Goal: Information Seeking & Learning: Learn about a topic

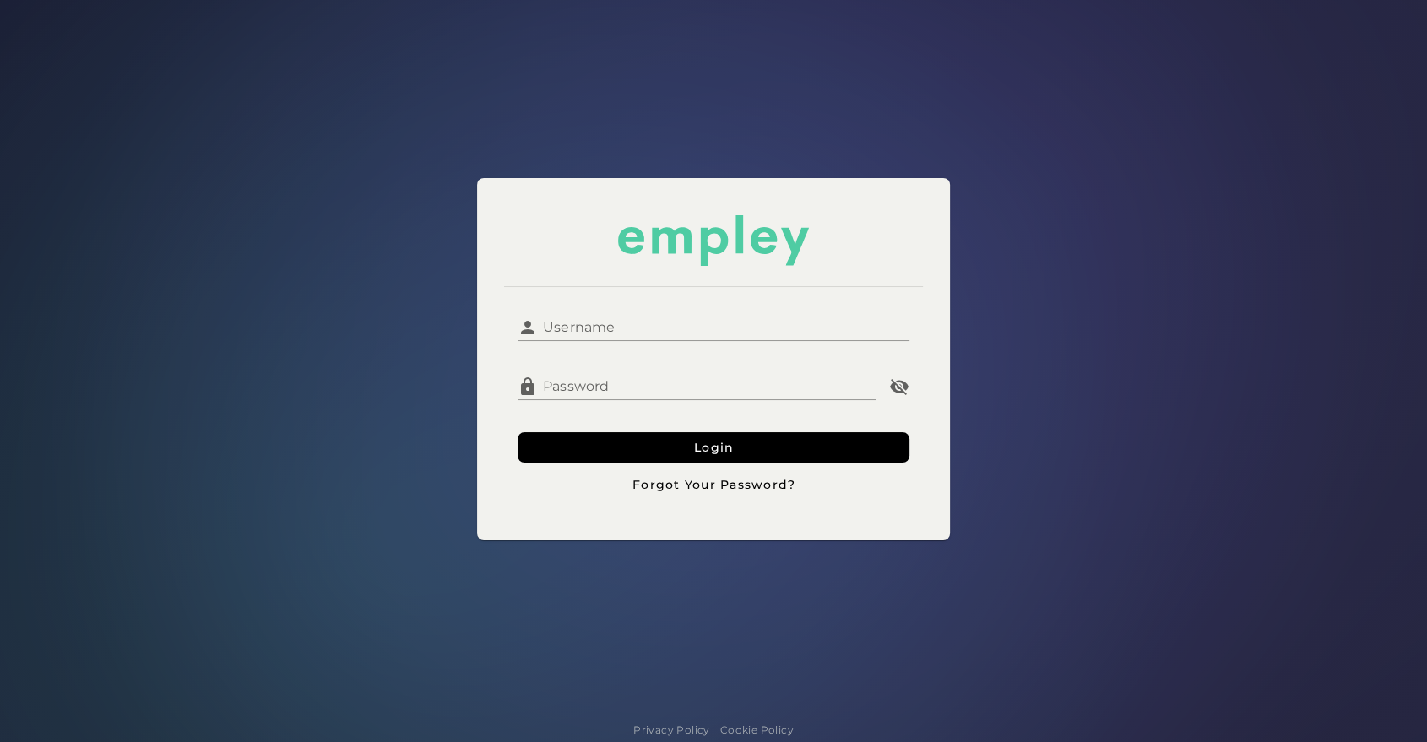
type input "**********"
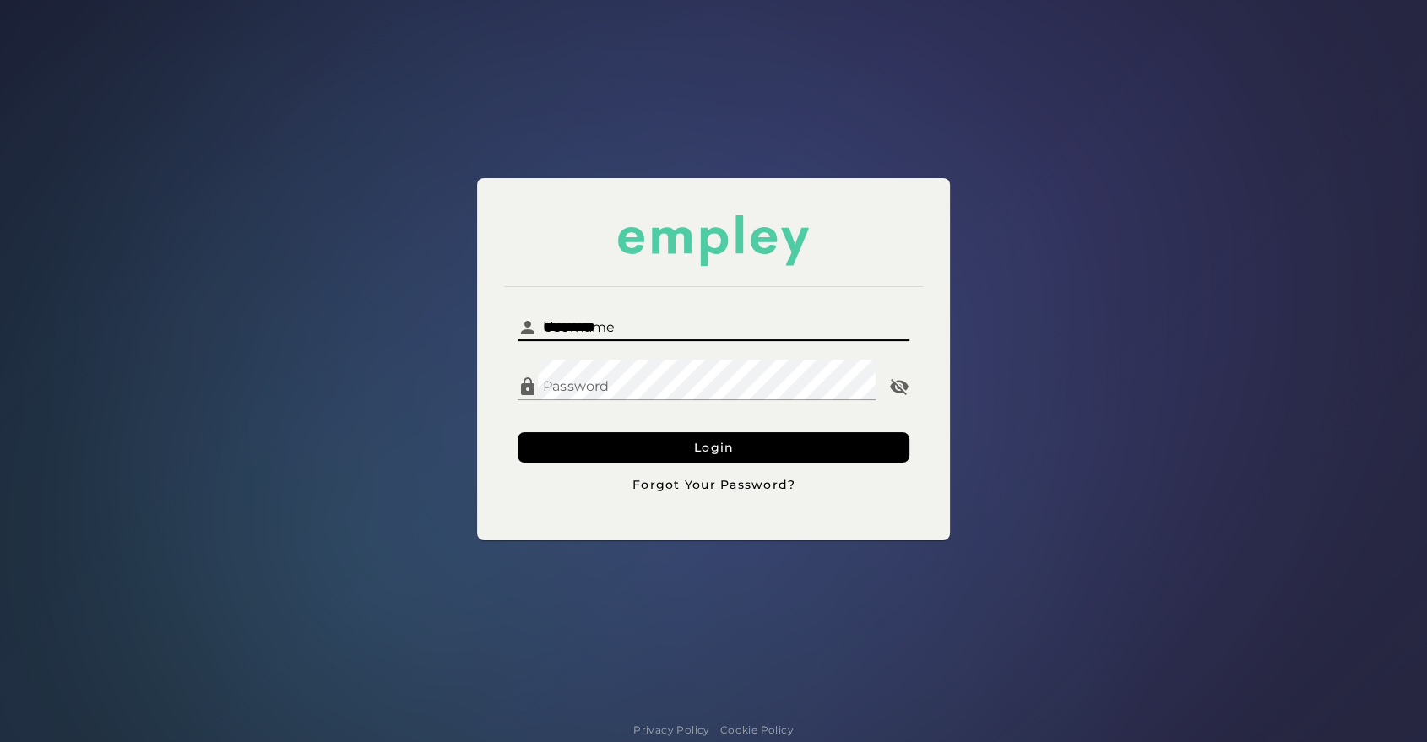
click at [622, 304] on input "**********" at bounding box center [724, 321] width 372 height 41
click at [599, 428] on form "**********" at bounding box center [714, 400] width 392 height 199
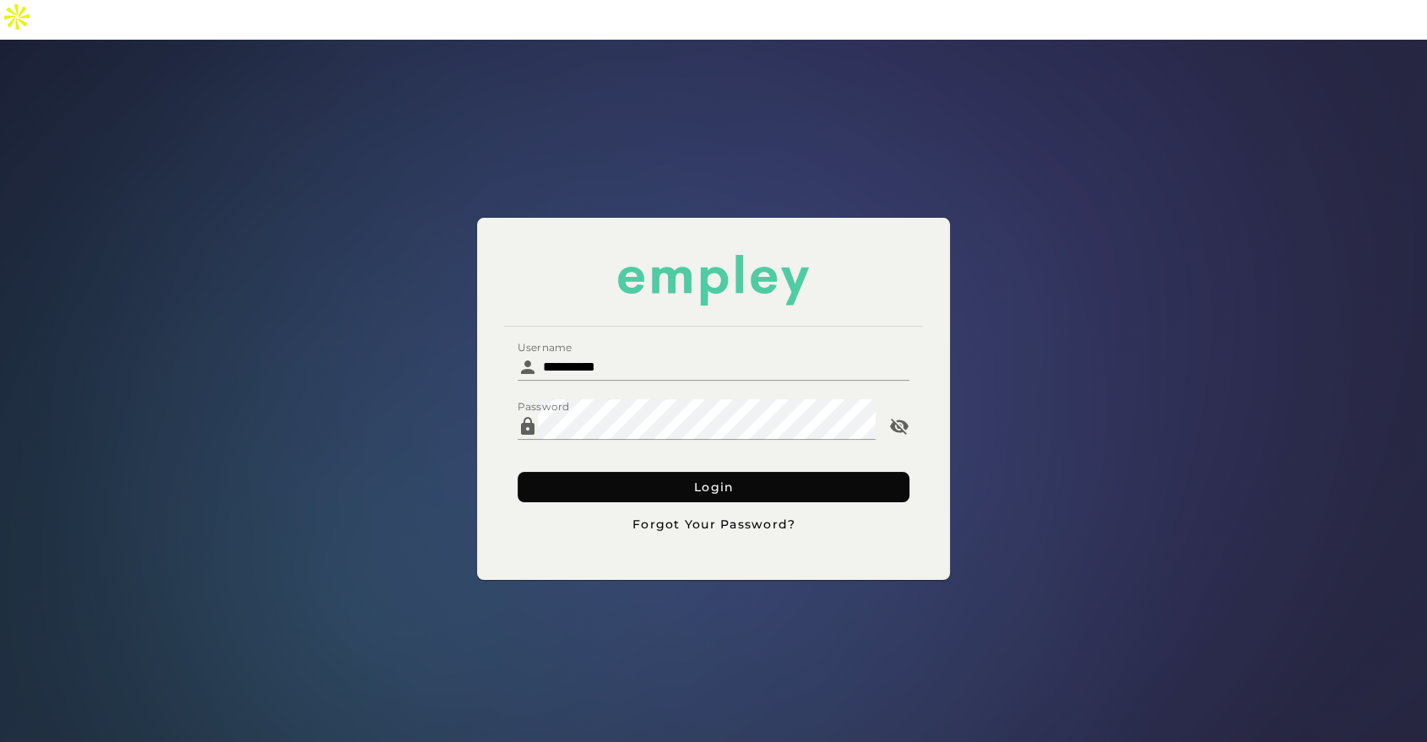
click at [586, 472] on button "Login" at bounding box center [714, 487] width 392 height 30
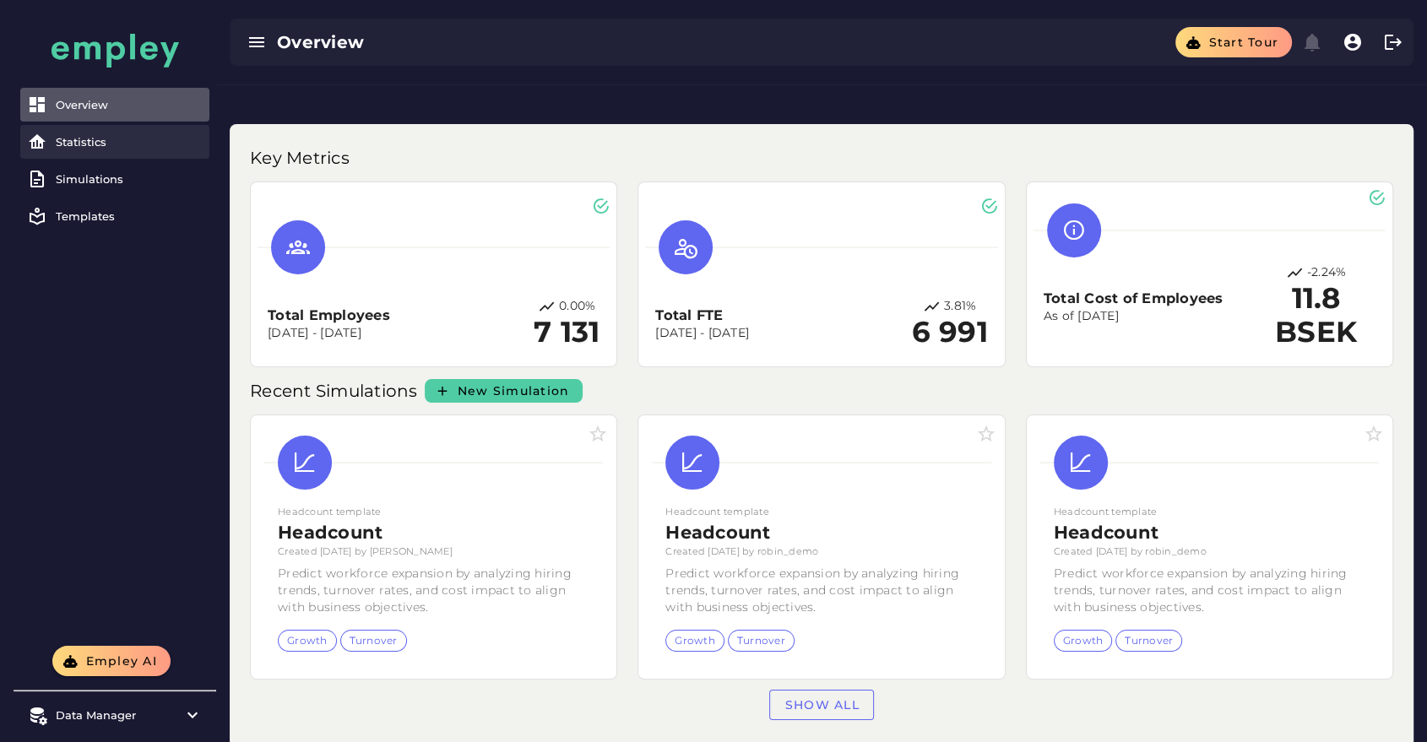
click at [128, 138] on div "Statistics" at bounding box center [129, 142] width 147 height 14
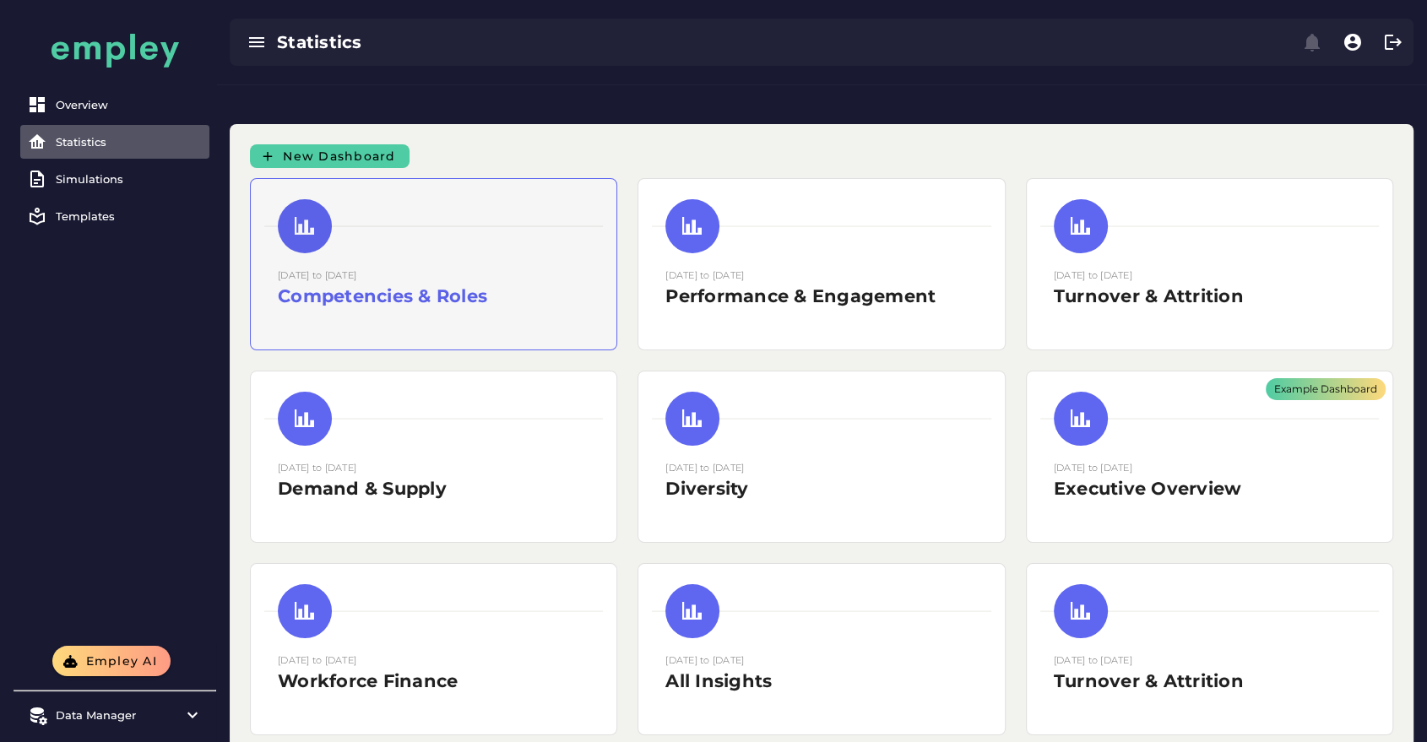
scroll to position [77, 0]
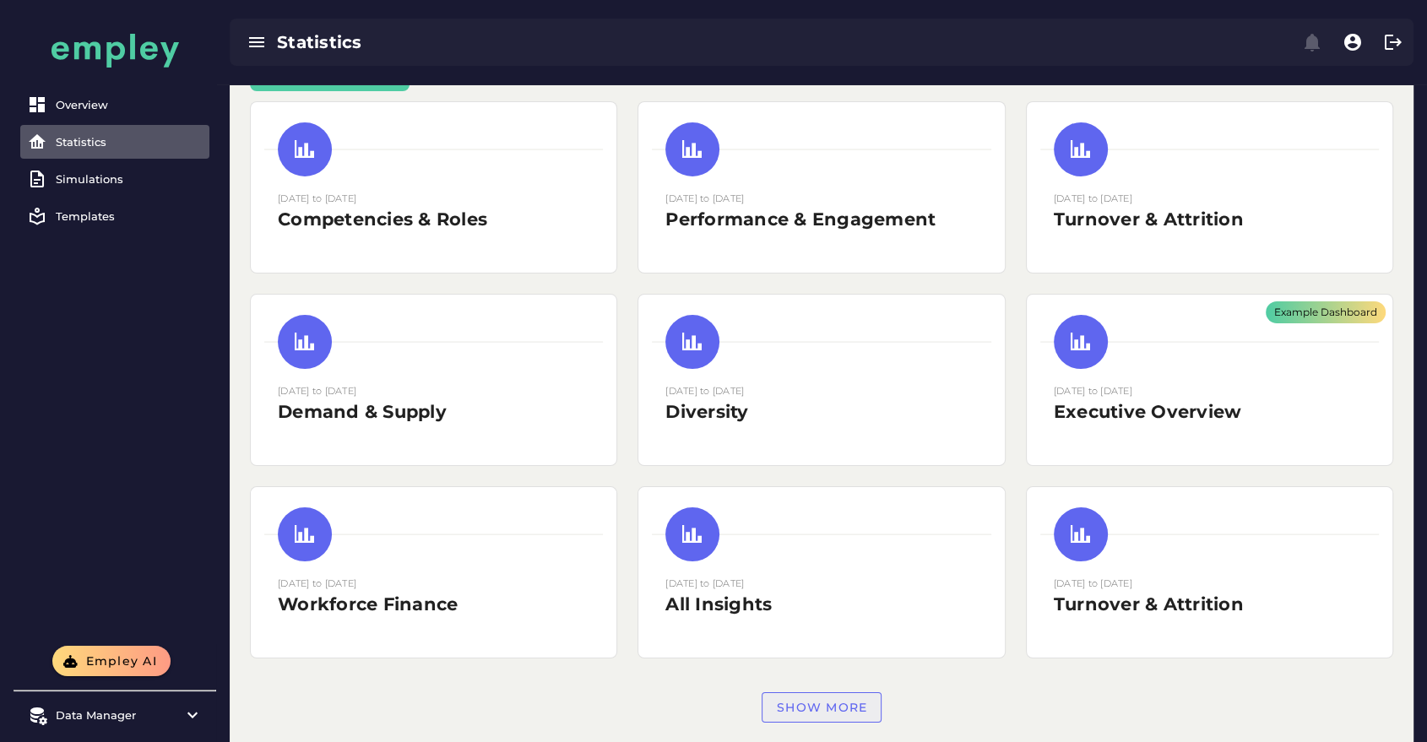
click at [835, 700] on span "Show more" at bounding box center [822, 707] width 92 height 15
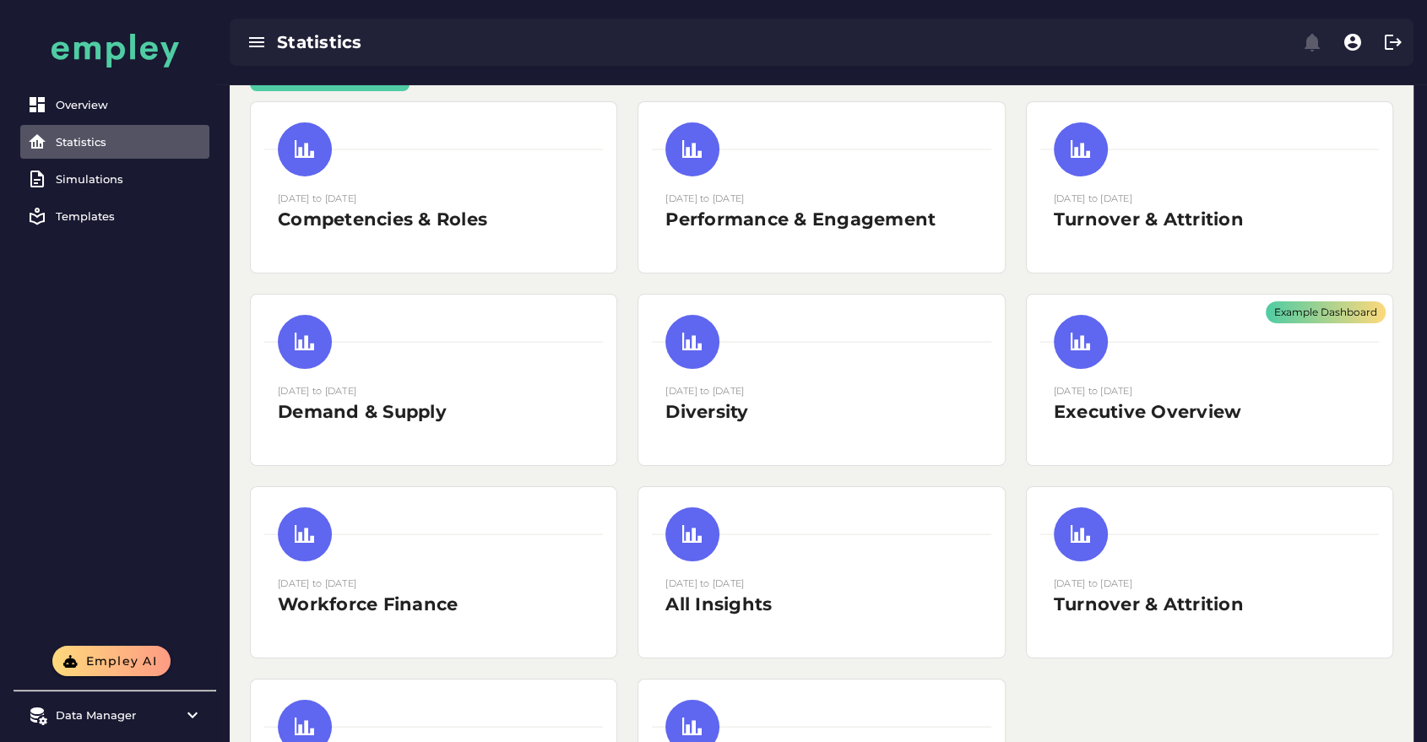
scroll to position [205, 0]
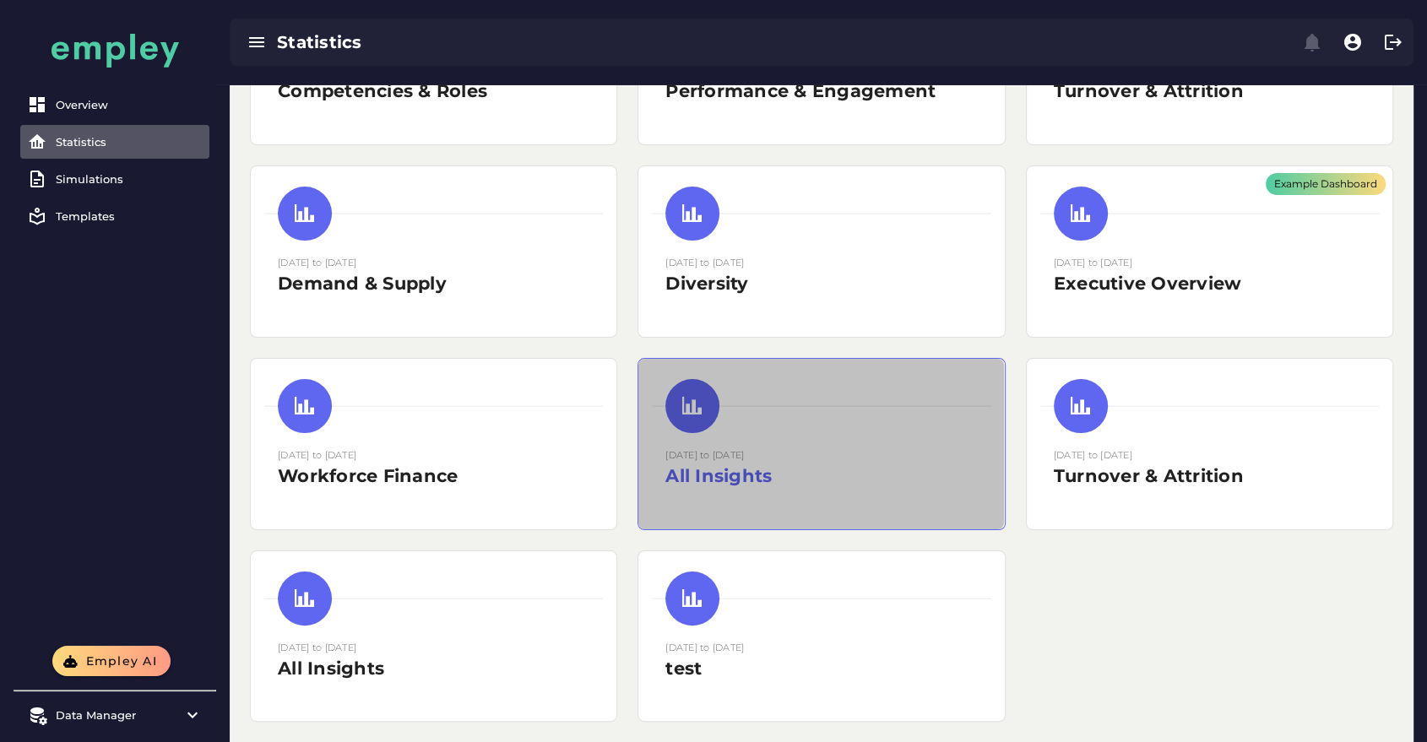
click at [960, 447] on div "[DATE] to [DATE] All Insights" at bounding box center [821, 468] width 312 height 42
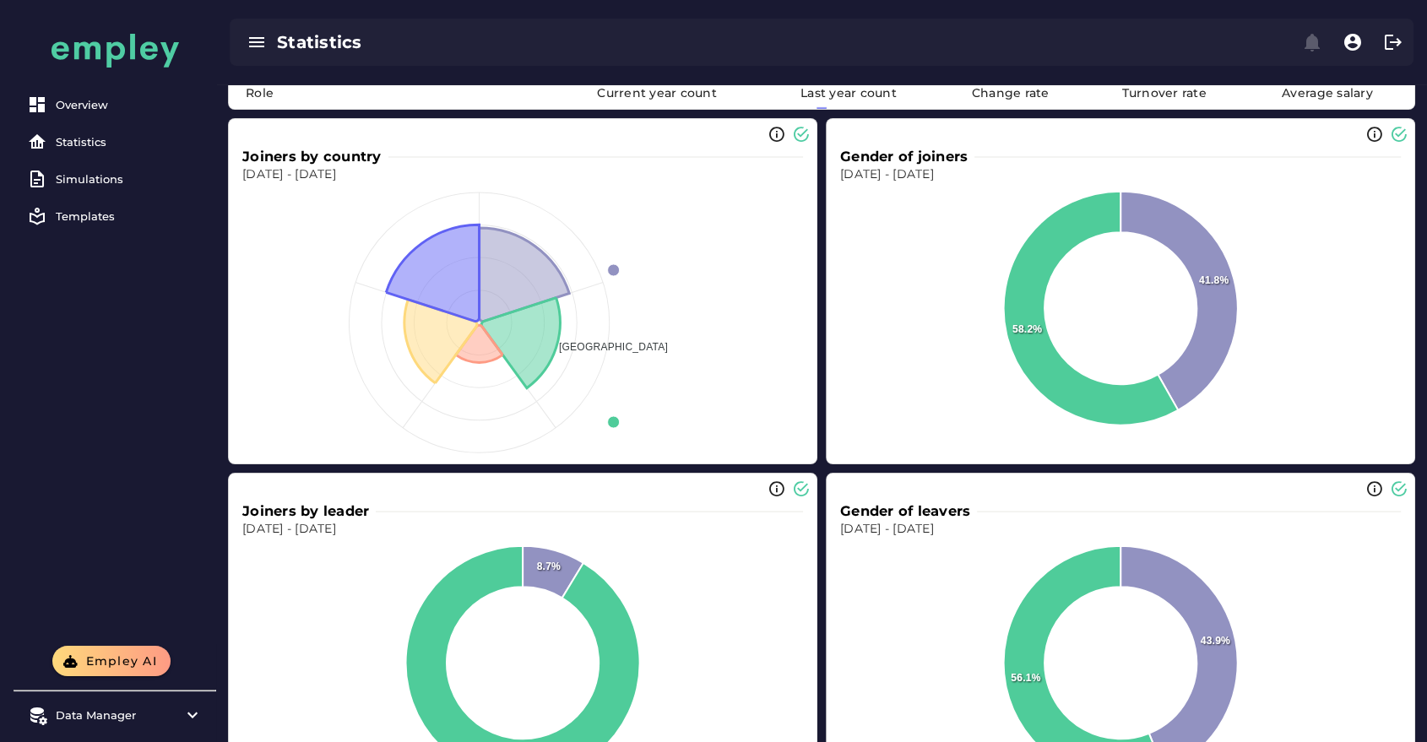
scroll to position [5973, 0]
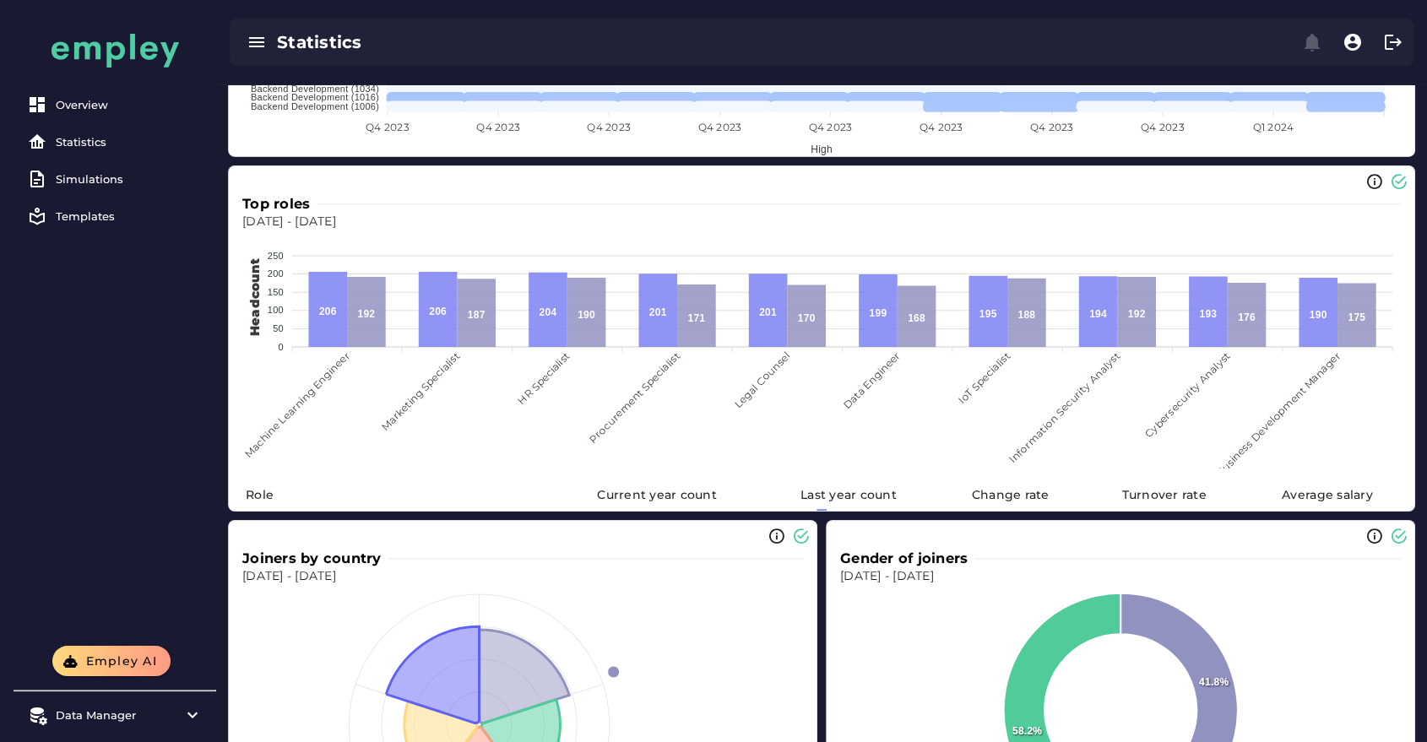
click at [881, 347] on icon at bounding box center [878, 310] width 39 height 73
click at [210, 496] on div "Overview Statistics Simulations Templates" at bounding box center [115, 323] width 203 height 646
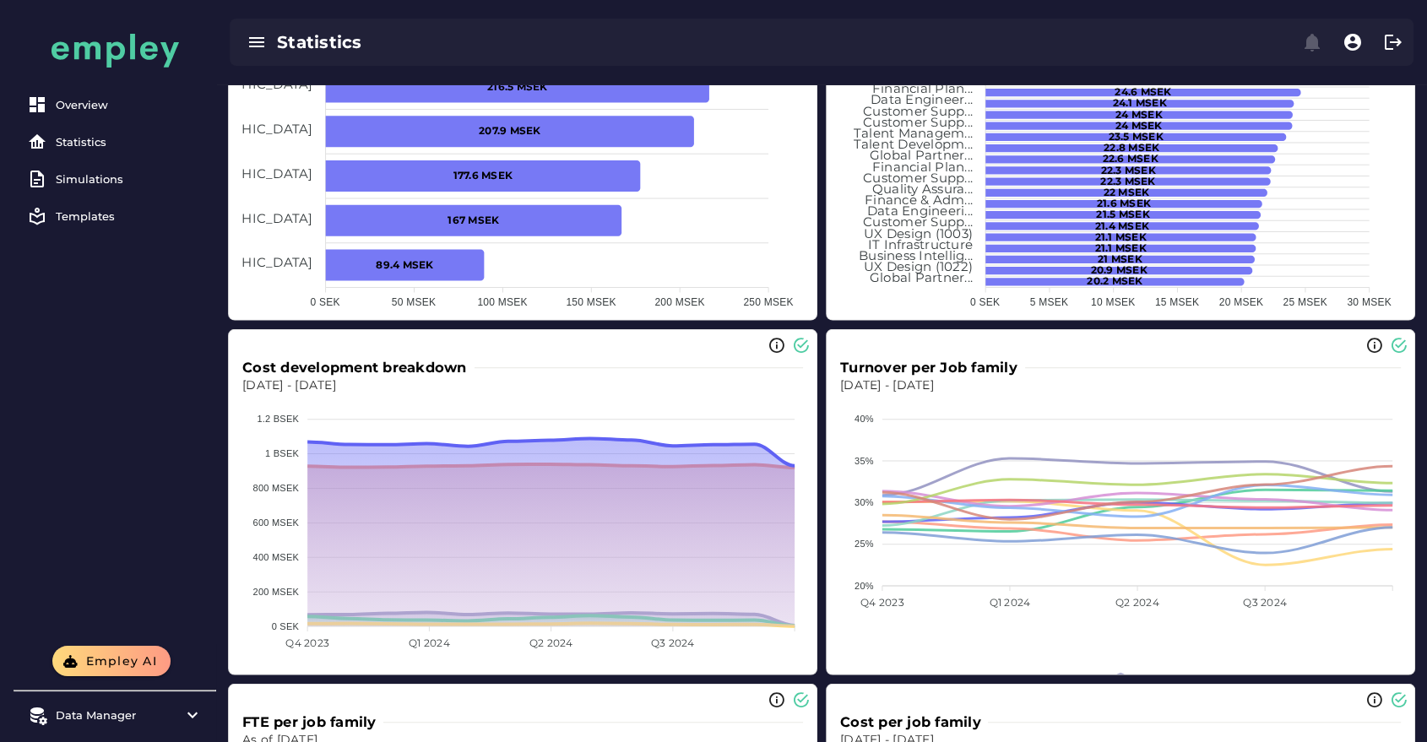
scroll to position [4279, 0]
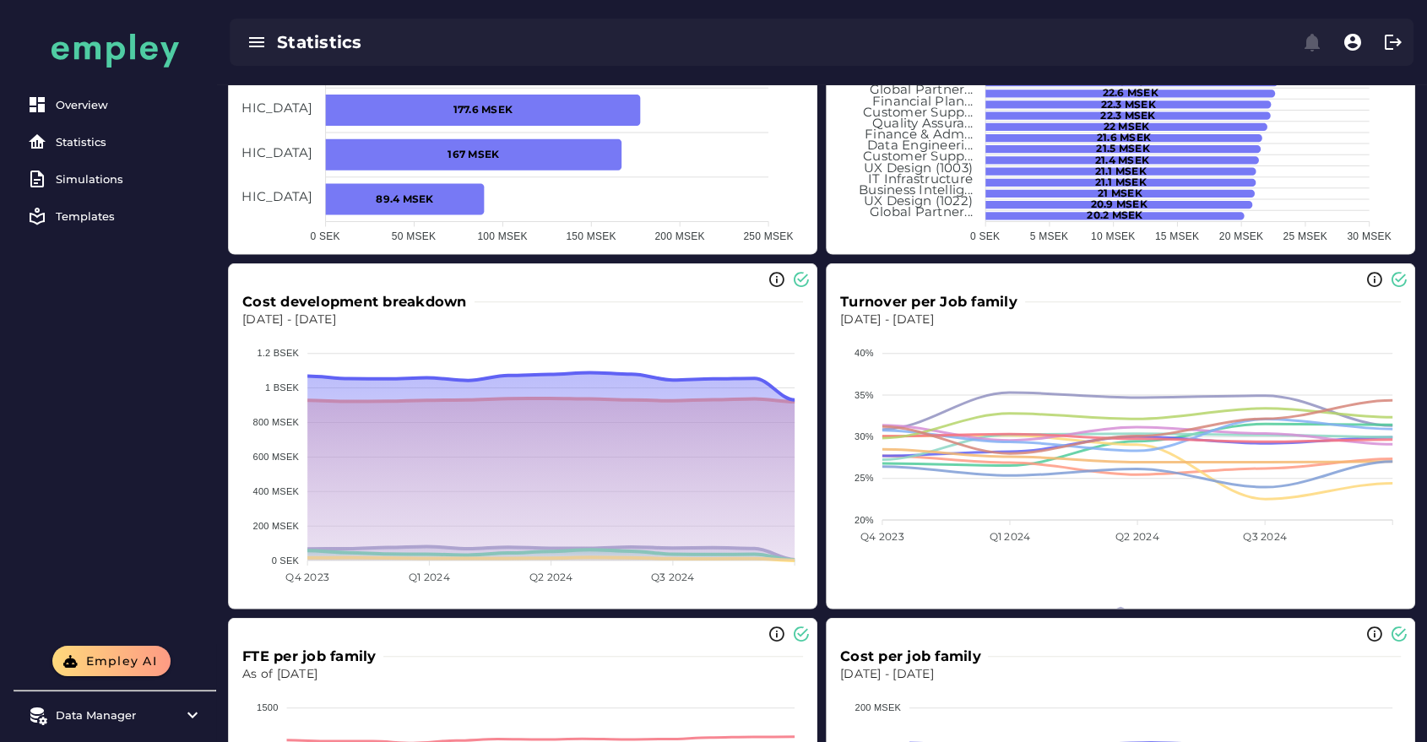
click at [922, 292] on h3 "Turnover per Job family" at bounding box center [932, 301] width 184 height 19
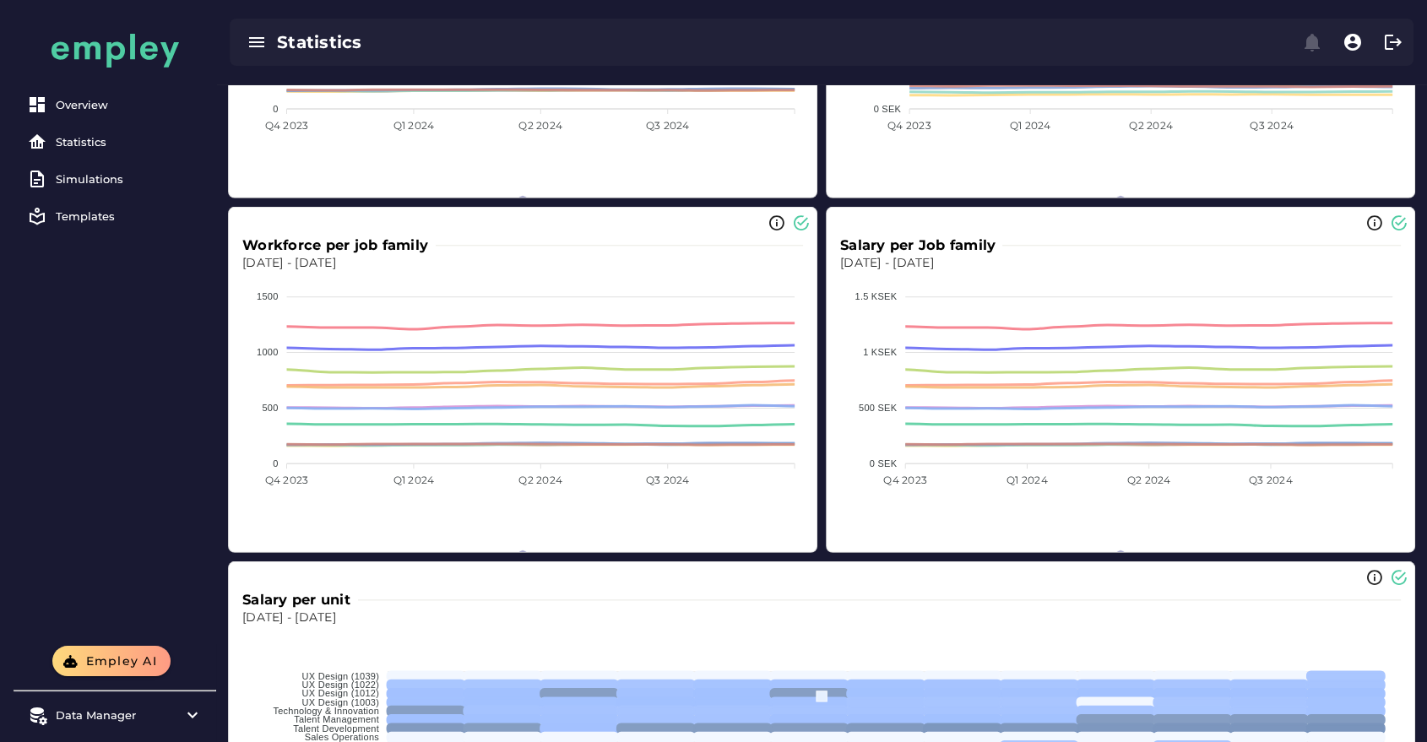
scroll to position [5344, 0]
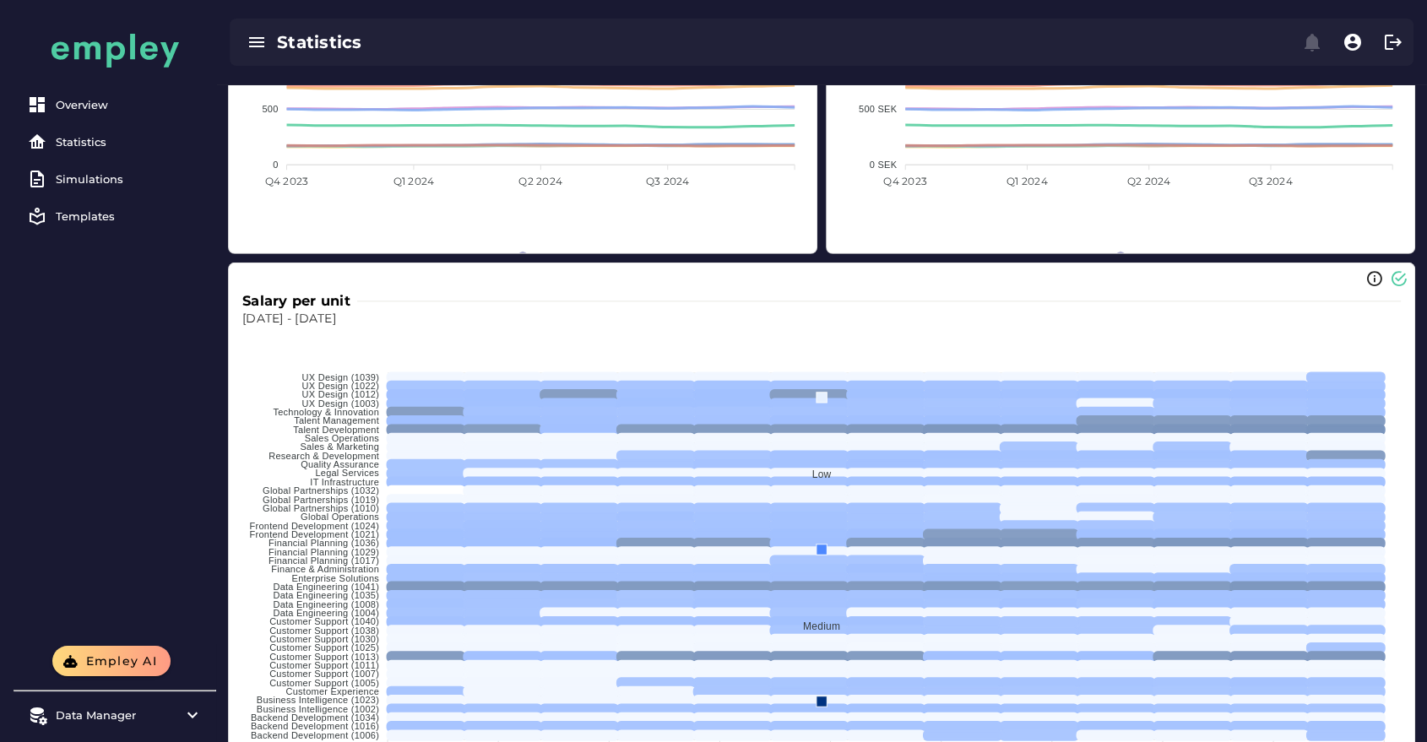
click at [646, 103] on foreignobject at bounding box center [522, 112] width 561 height 279
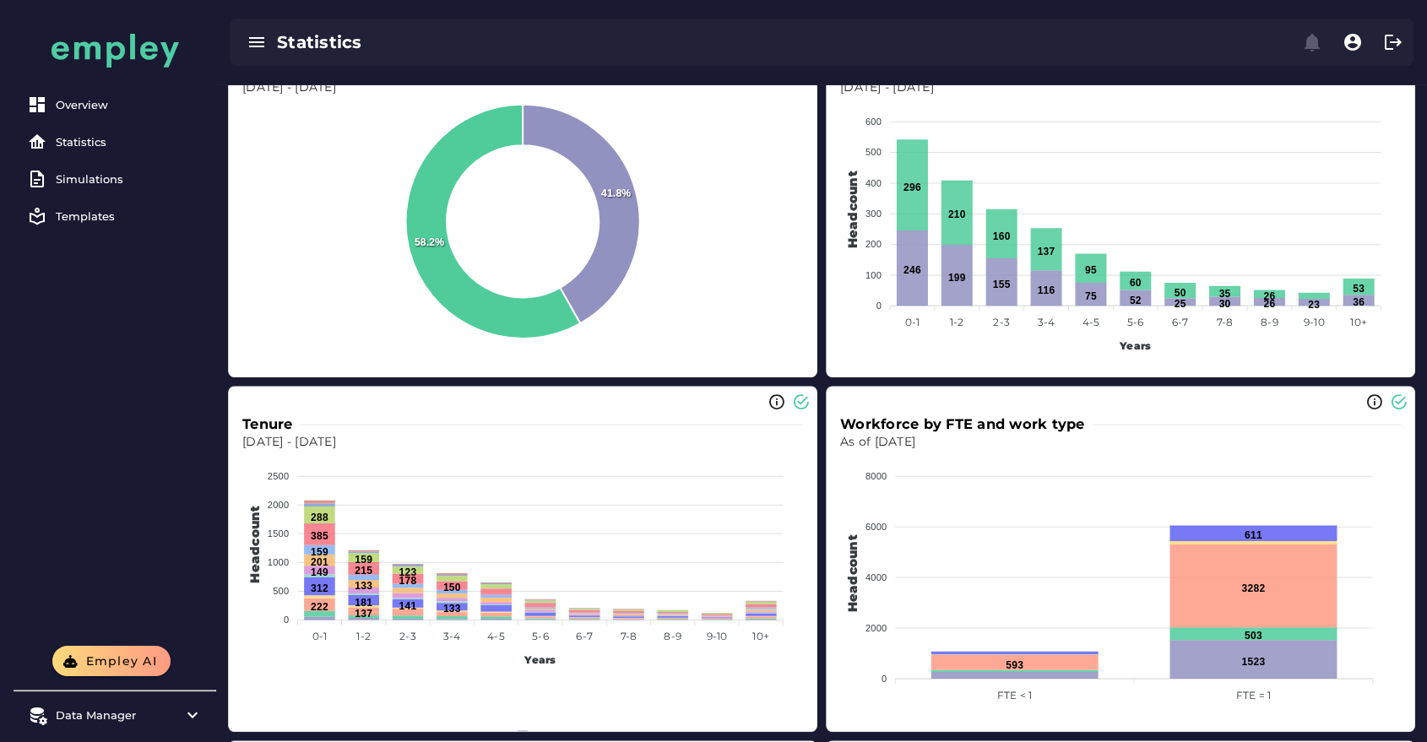
scroll to position [7479, 0]
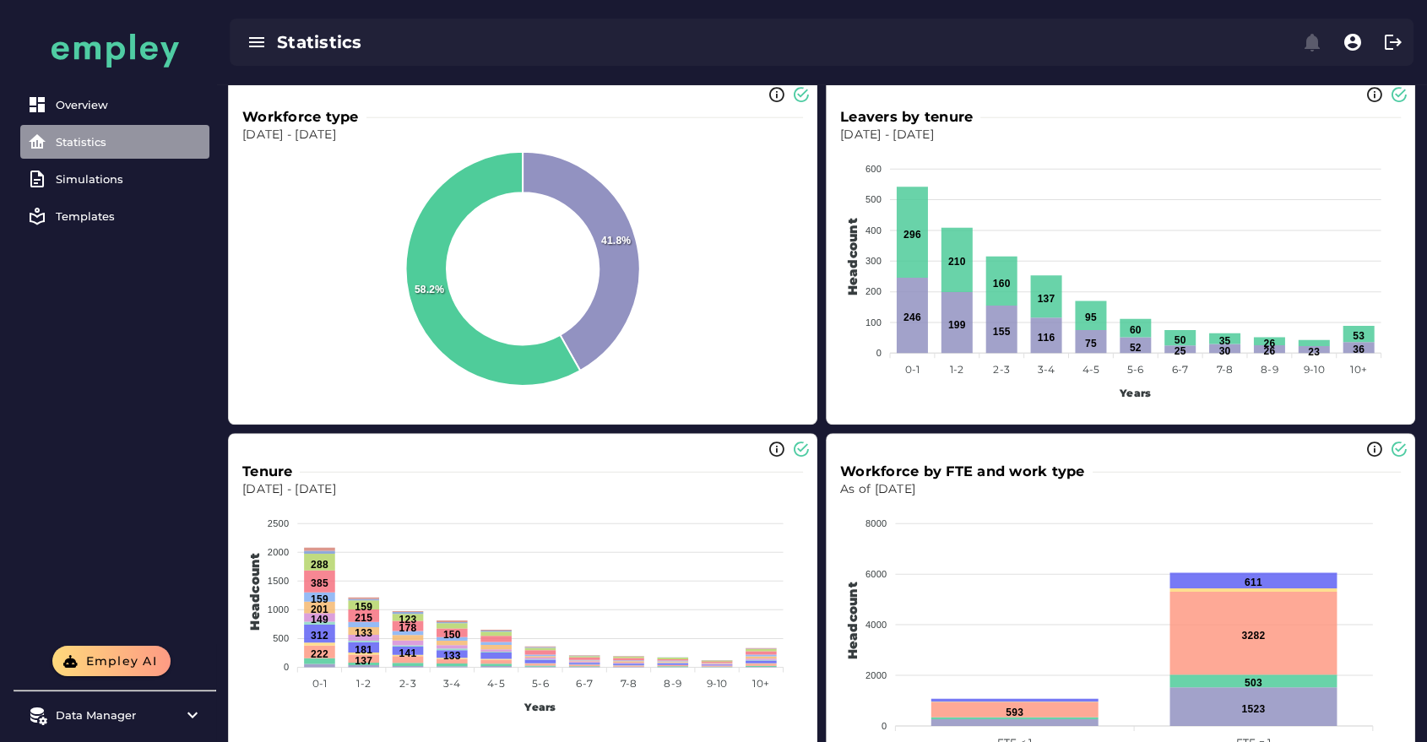
click at [102, 157] on link "Statistics" at bounding box center [114, 142] width 189 height 34
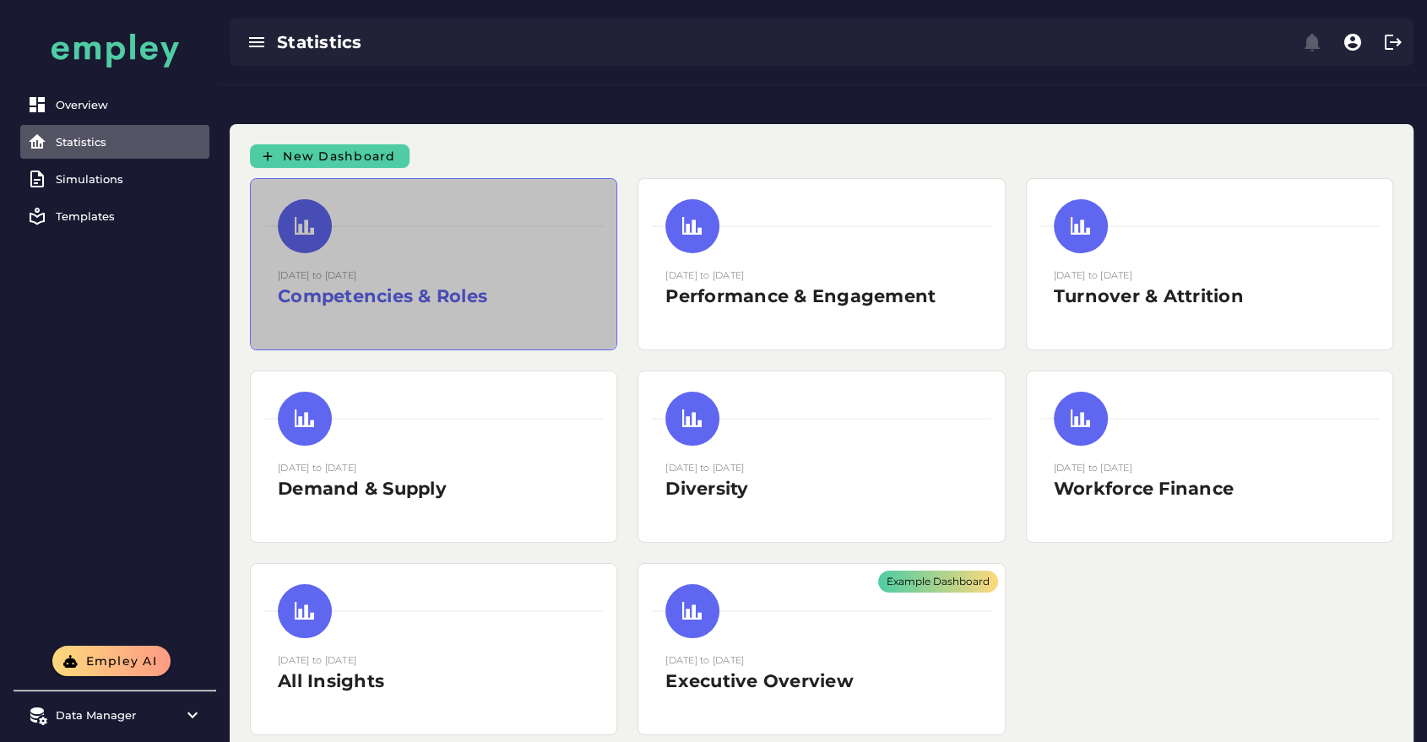
click at [470, 267] on div "[DATE] to [DATE] Competencies & Roles" at bounding box center [434, 288] width 312 height 42
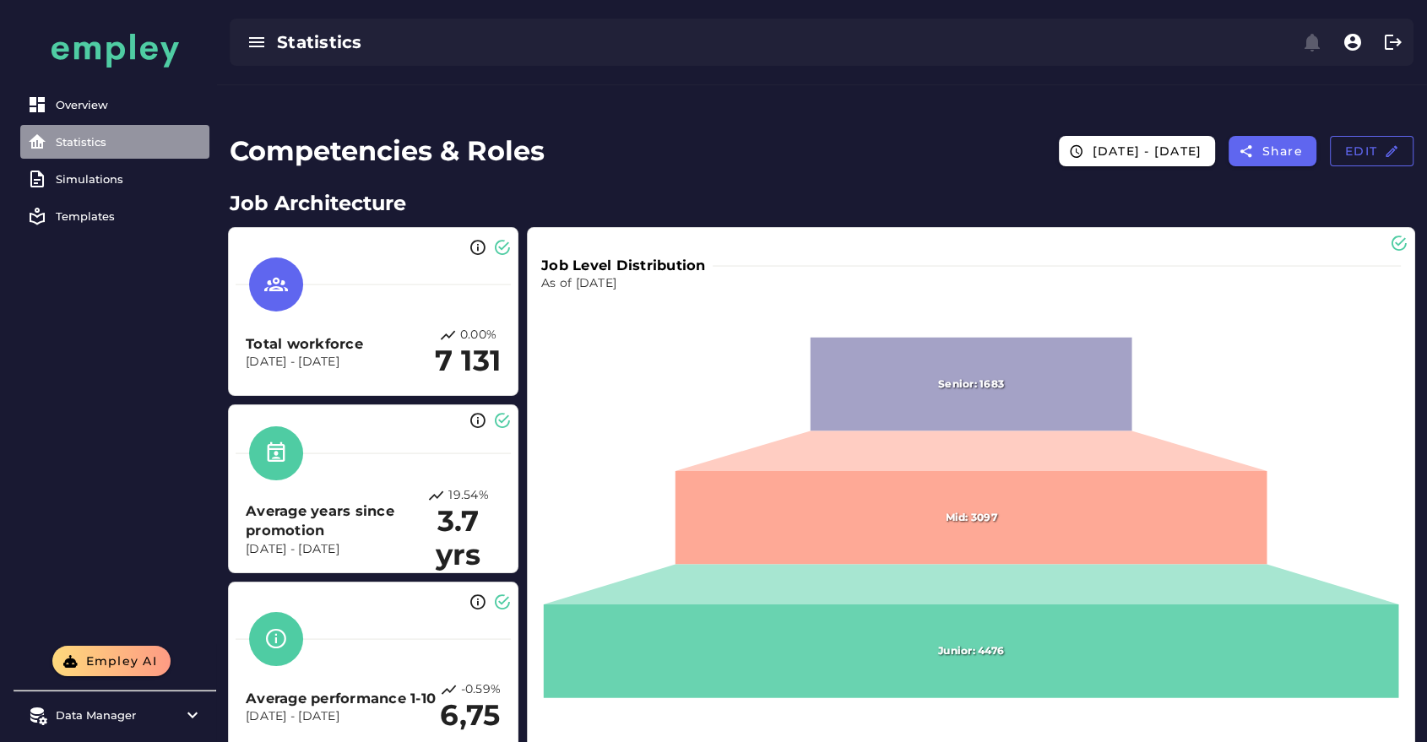
click at [120, 137] on div "Statistics" at bounding box center [129, 142] width 147 height 14
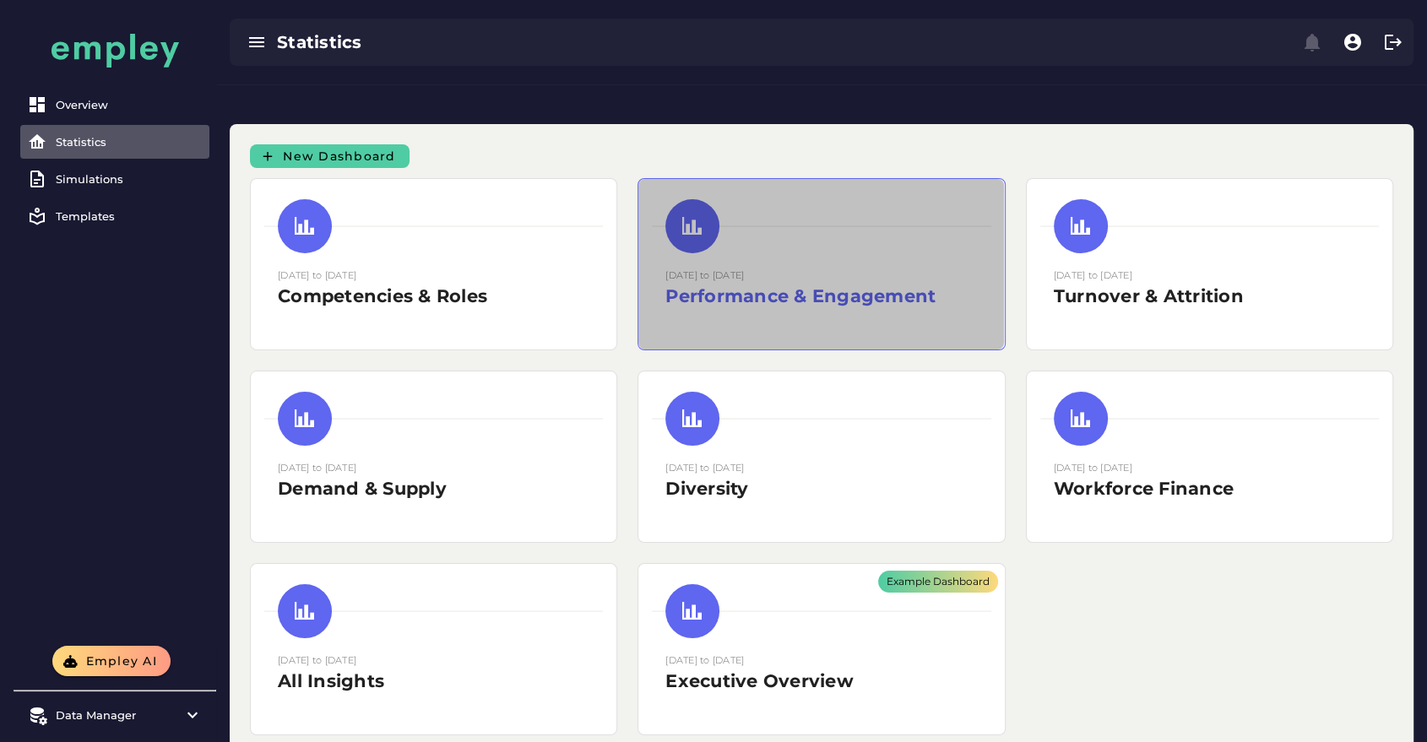
click at [804, 269] on div "[DATE] to [DATE] Performance & Engagement" at bounding box center [821, 295] width 312 height 56
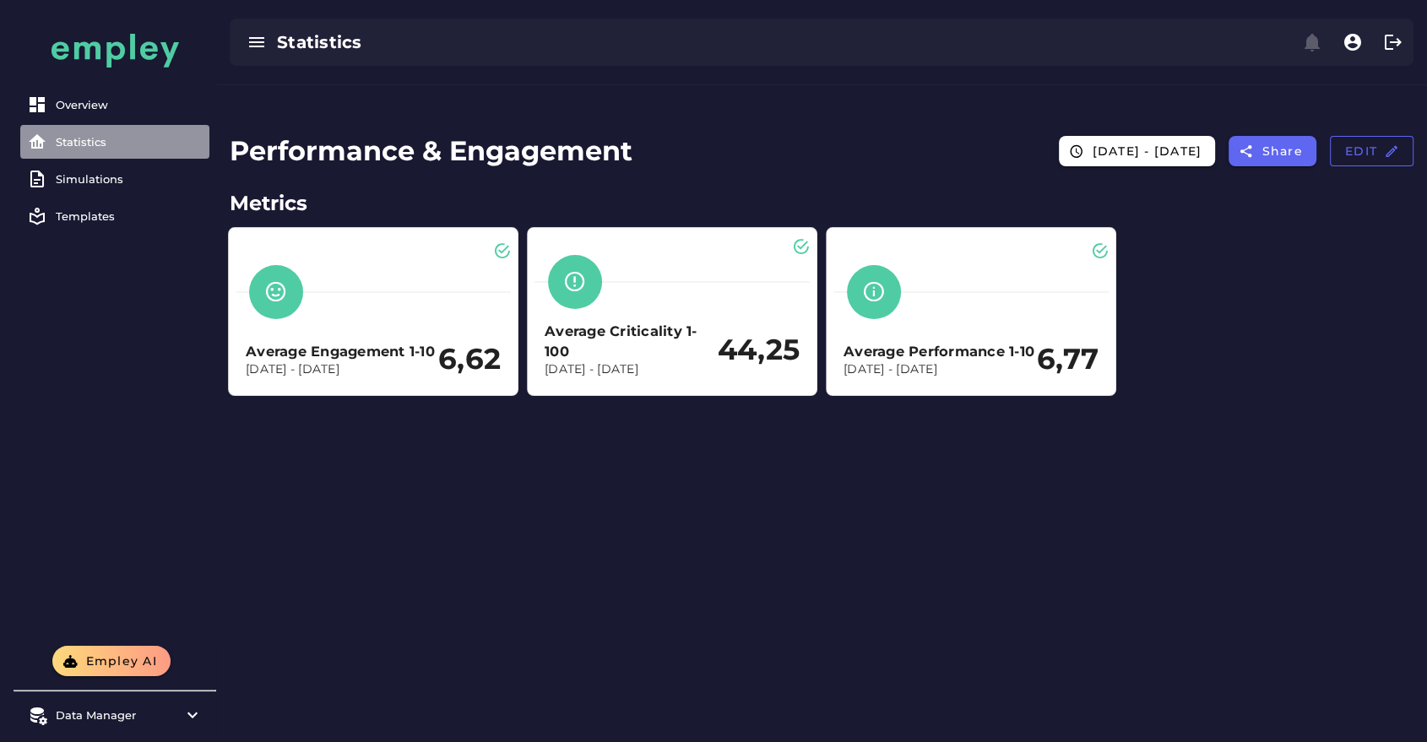
click at [130, 148] on div "Statistics" at bounding box center [129, 142] width 147 height 14
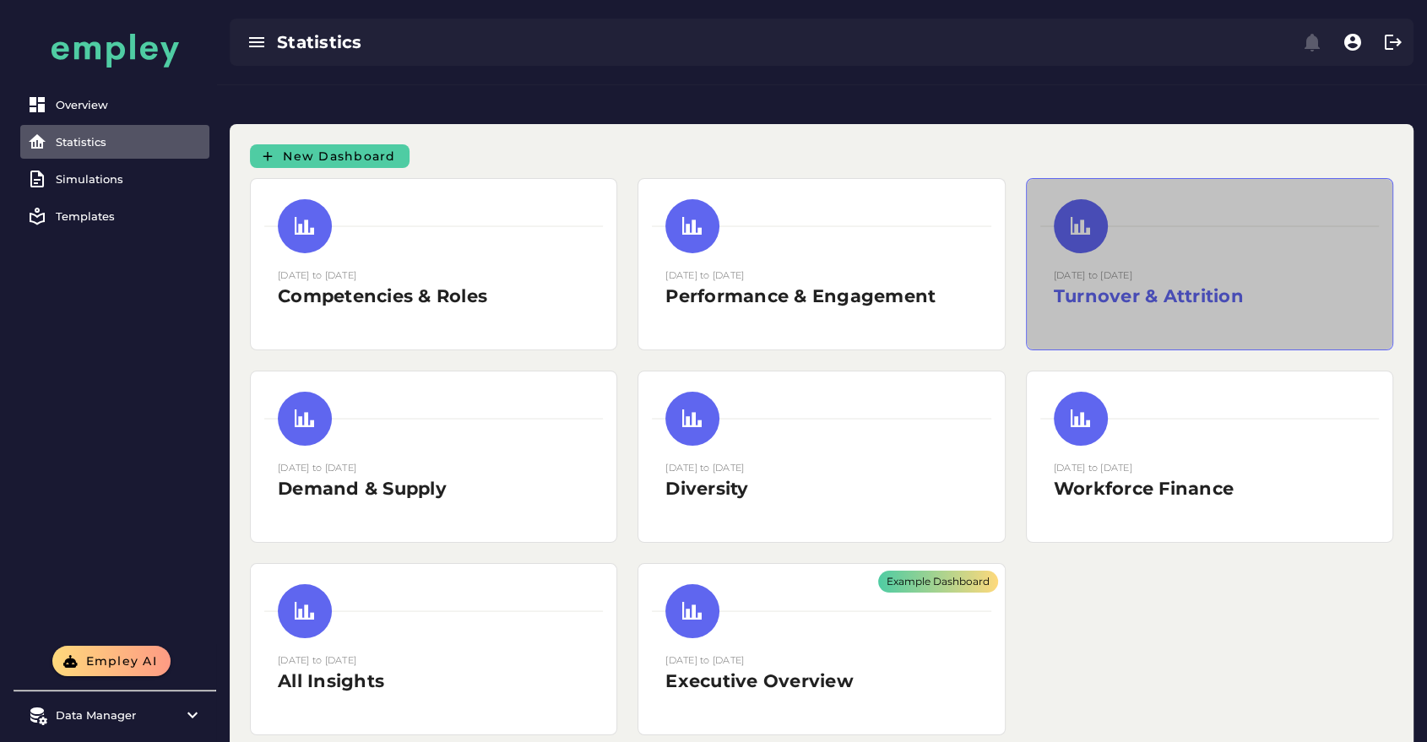
click at [1141, 201] on div at bounding box center [1209, 226] width 339 height 54
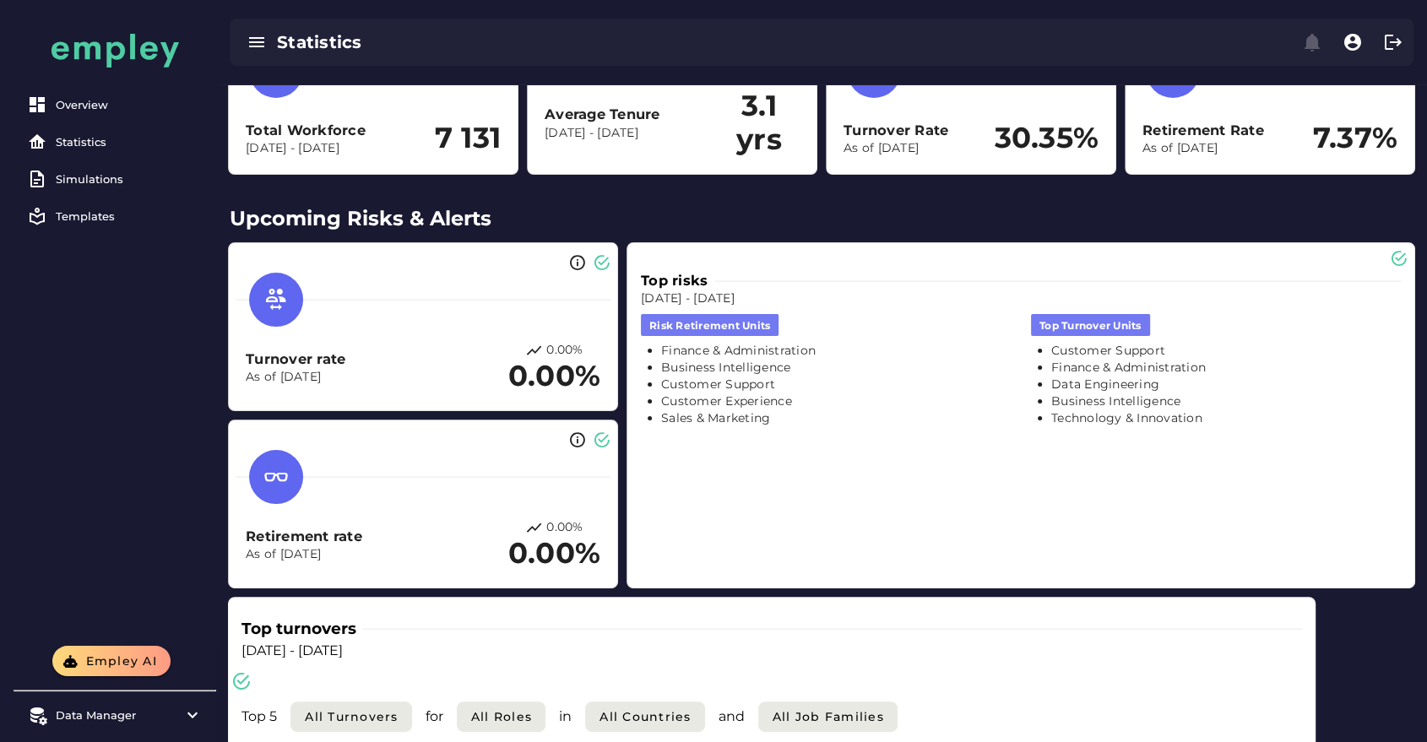
scroll to position [206, 0]
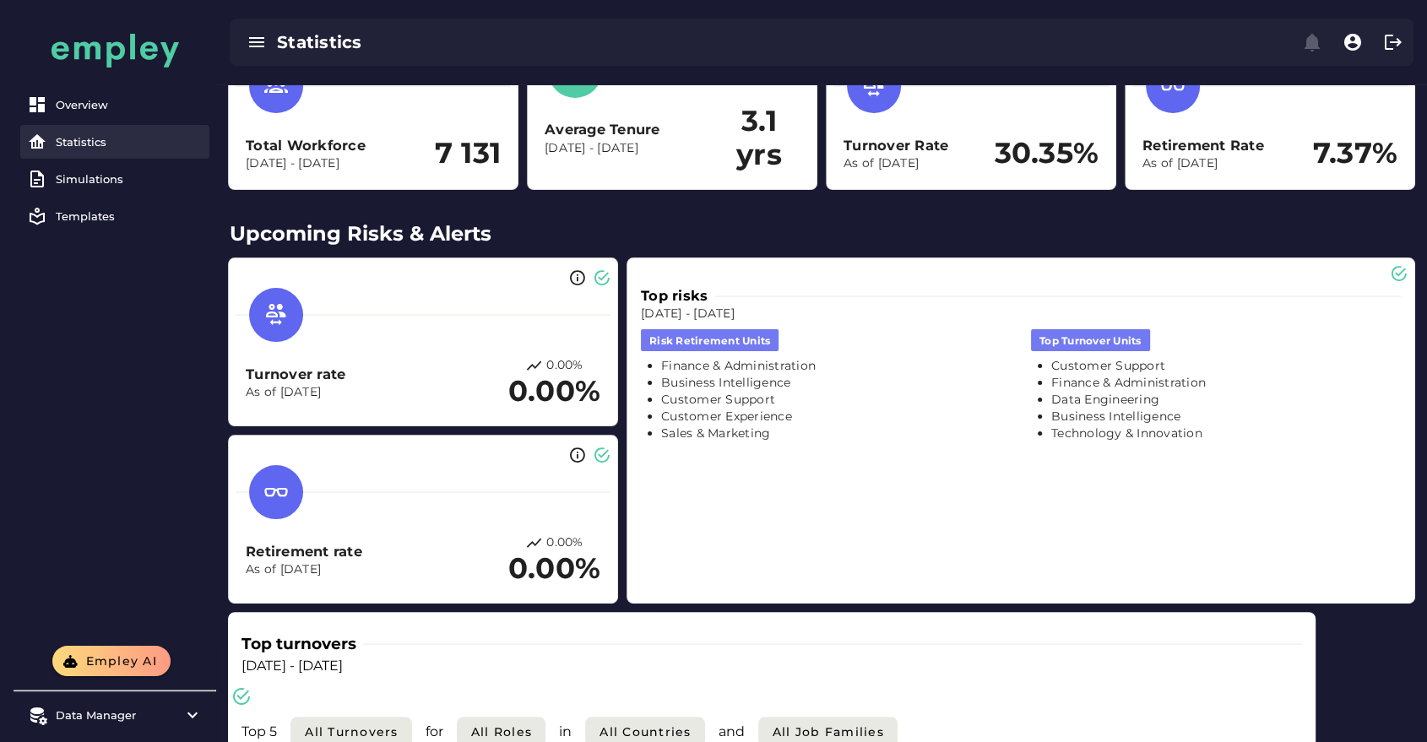
click at [125, 130] on link "Statistics" at bounding box center [114, 142] width 189 height 34
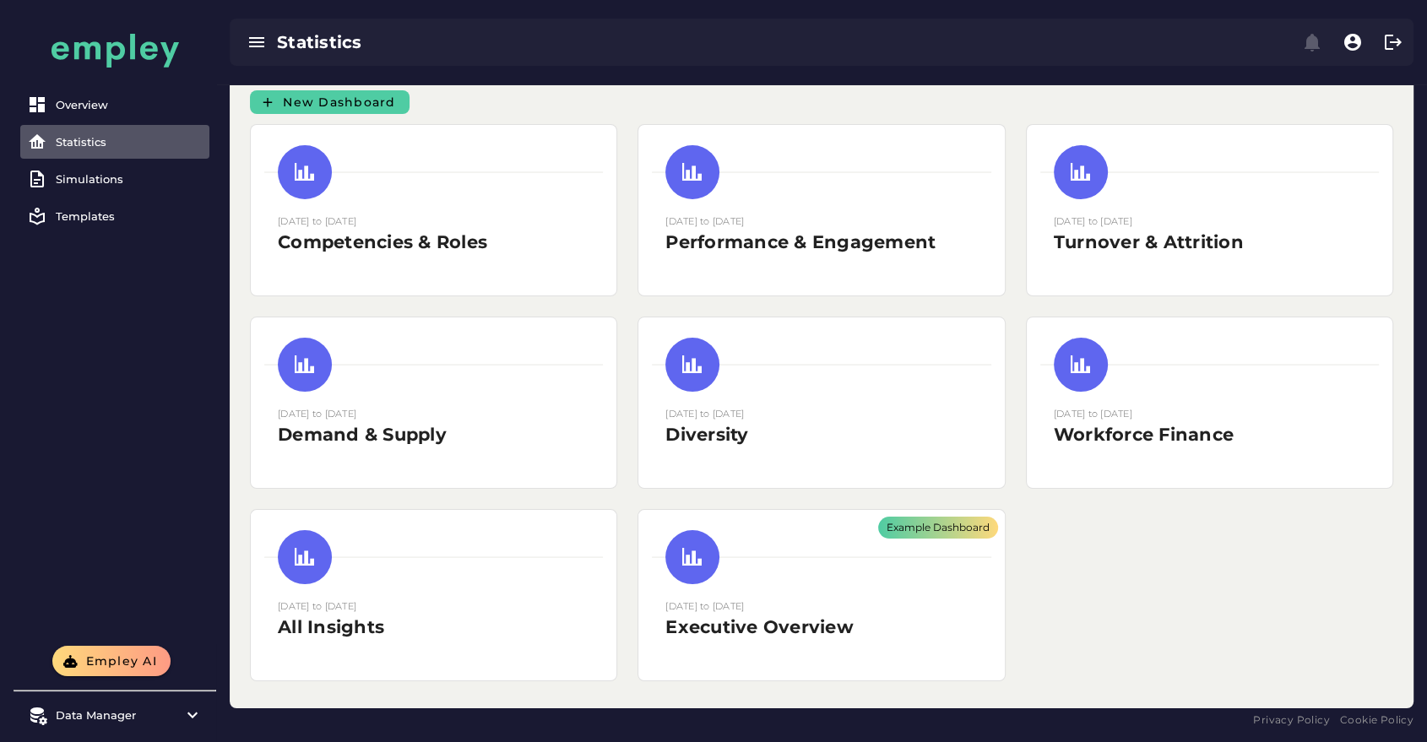
scroll to position [14, 0]
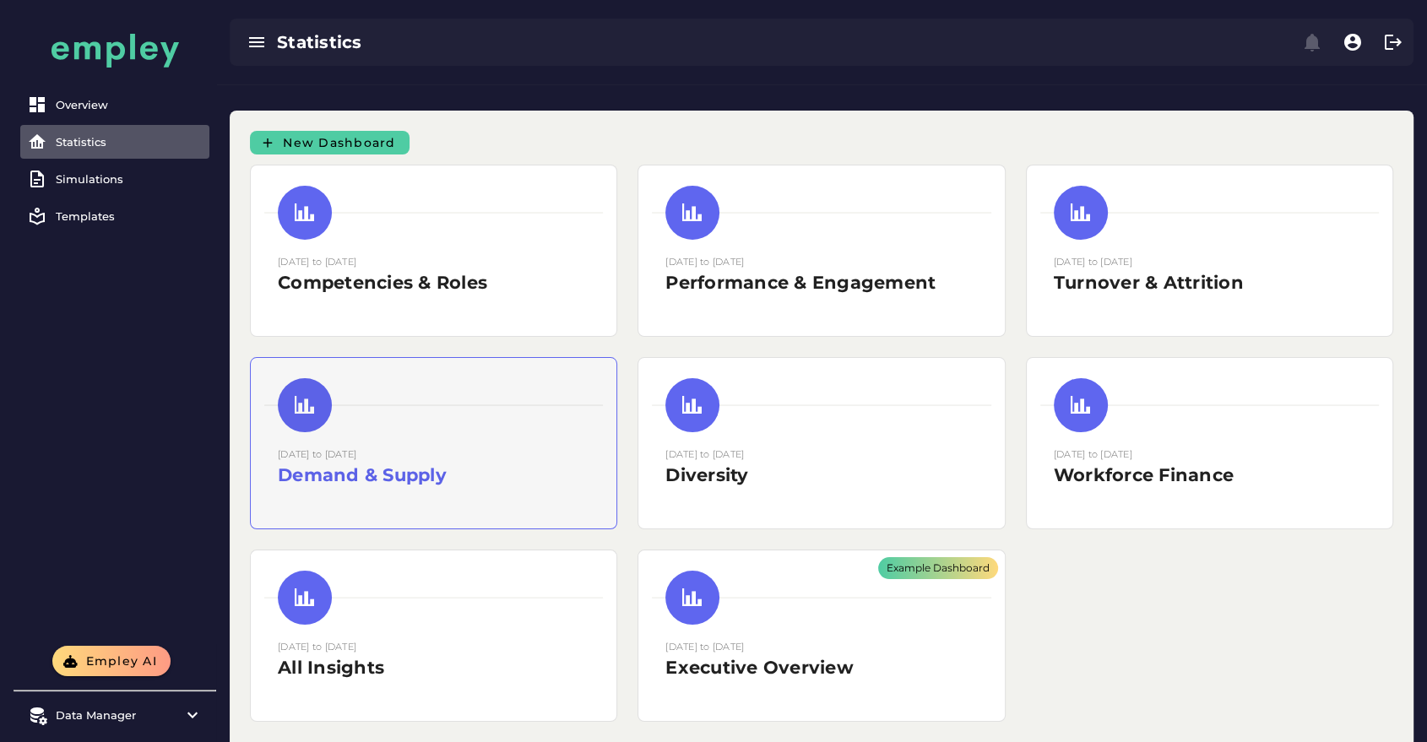
click at [356, 448] on small "[DATE] to [DATE]" at bounding box center [317, 454] width 79 height 12
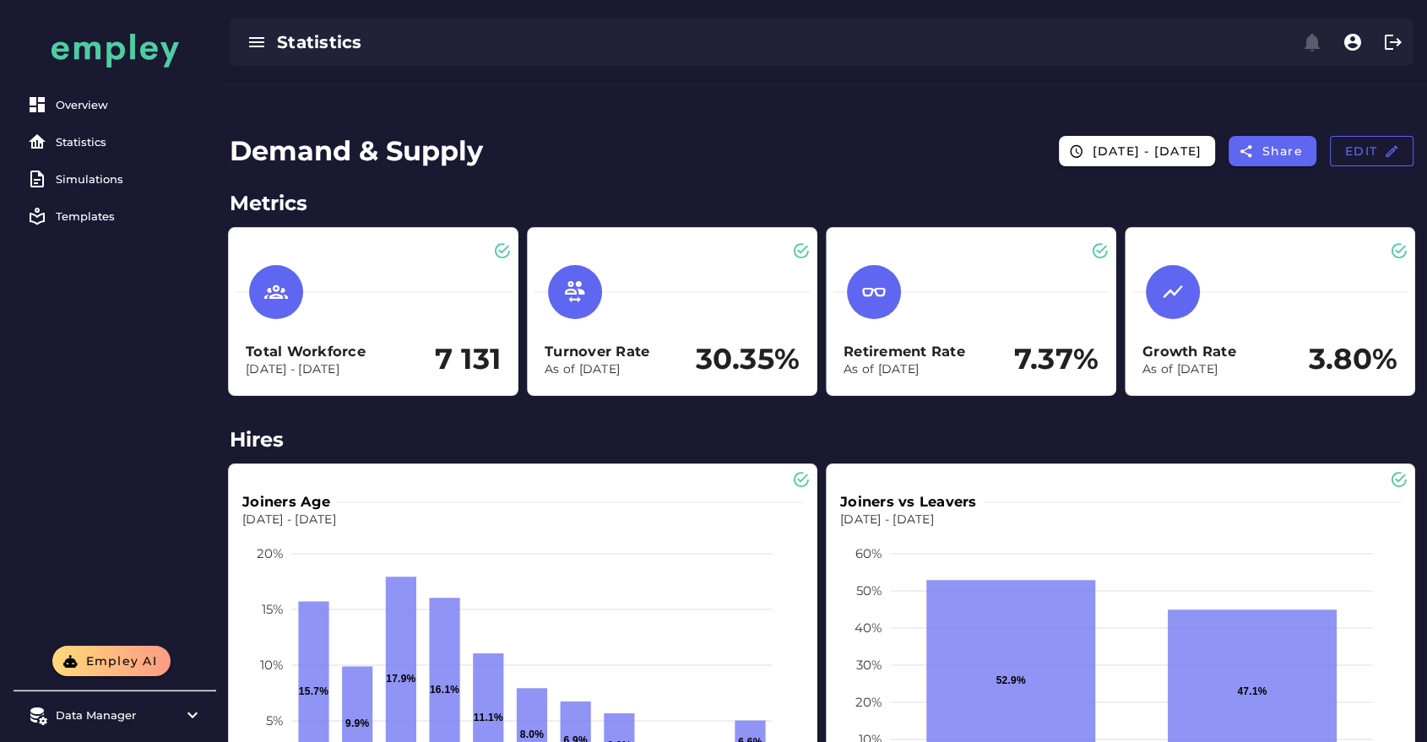
scroll to position [427, 0]
click at [136, 183] on div "Simulations" at bounding box center [129, 179] width 147 height 14
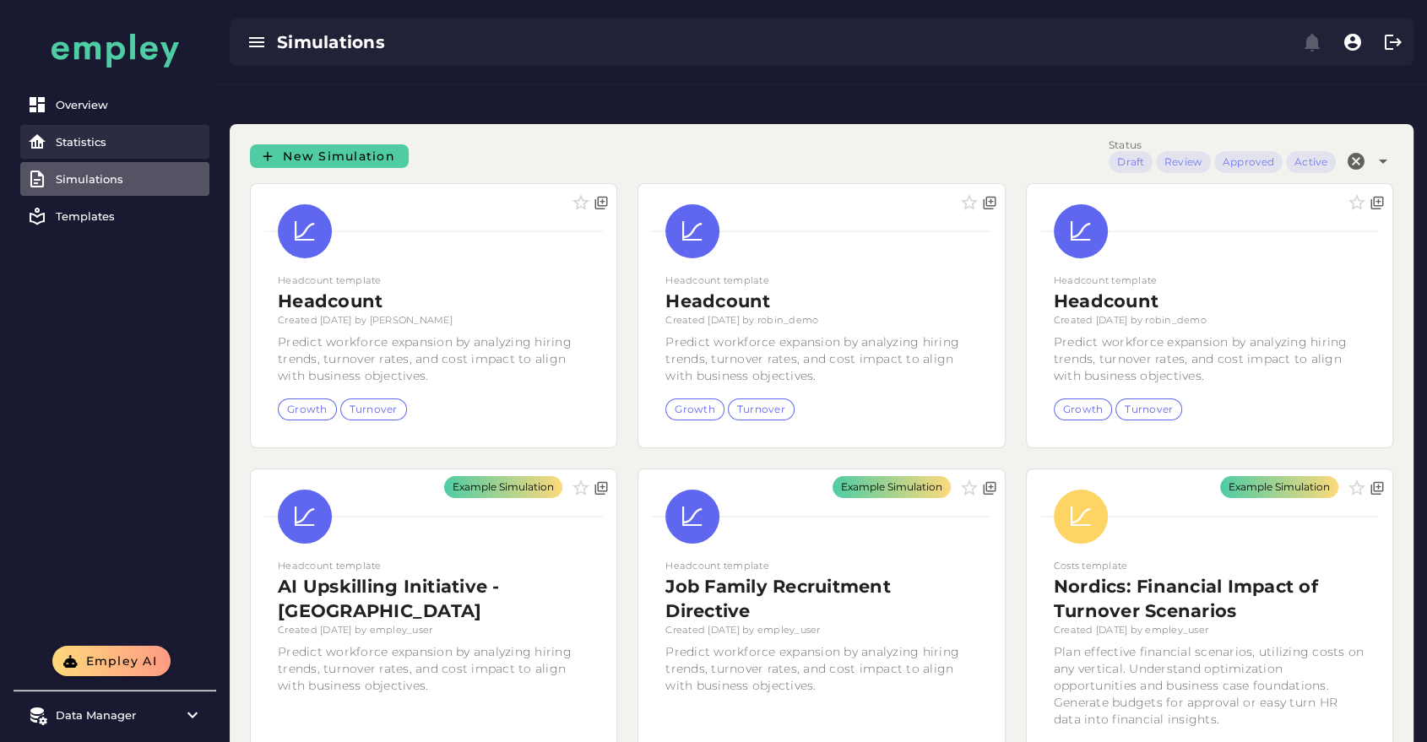
click at [127, 133] on link "Statistics" at bounding box center [114, 142] width 189 height 34
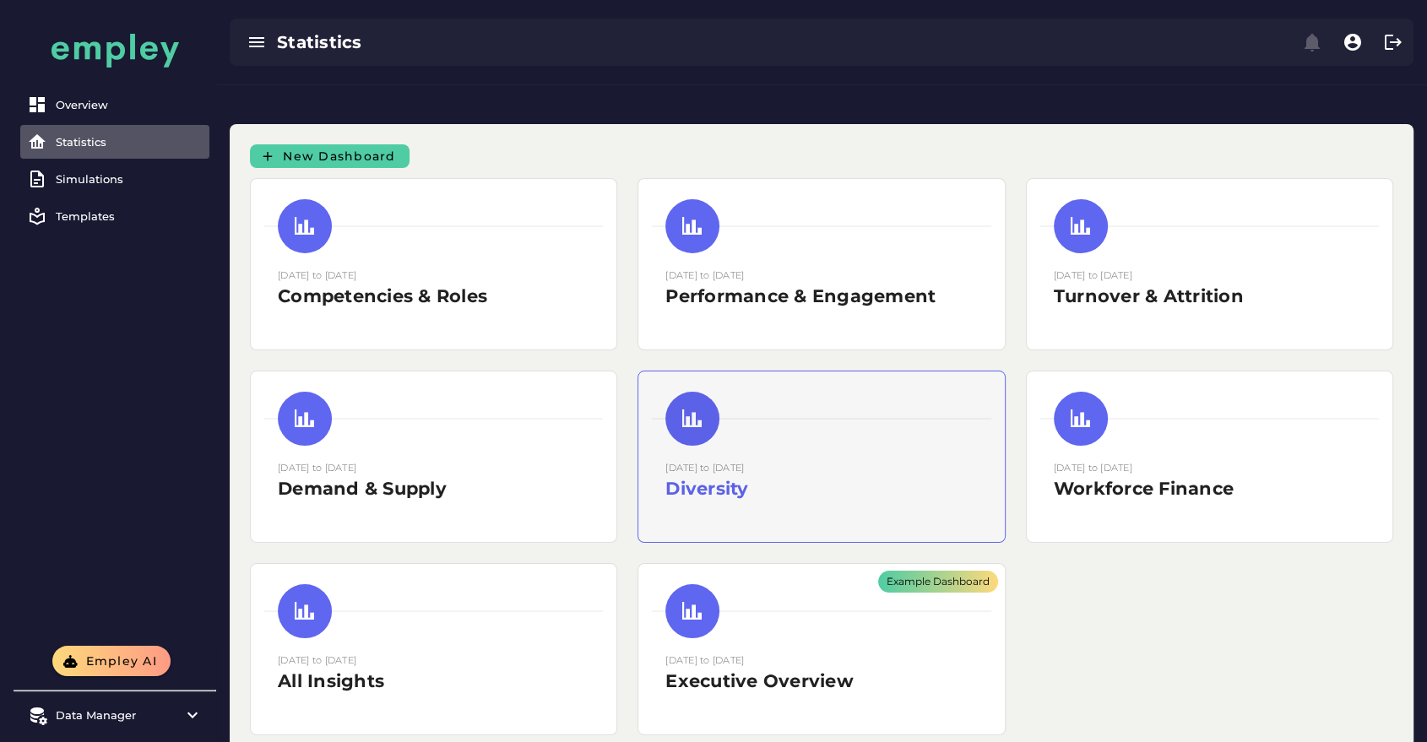
click at [907, 411] on div "[DATE] to [DATE] Diversity" at bounding box center [821, 457] width 366 height 171
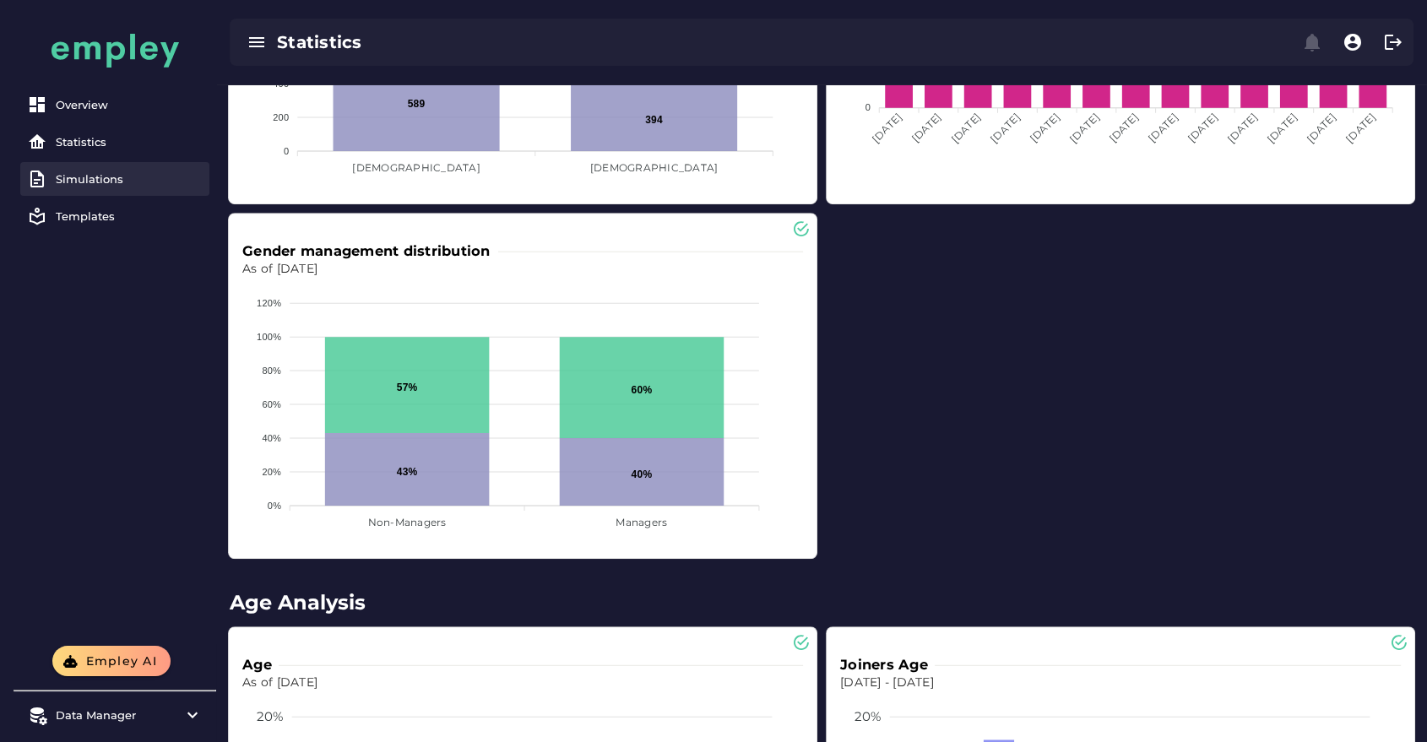
click at [135, 181] on div "Simulations" at bounding box center [129, 179] width 147 height 14
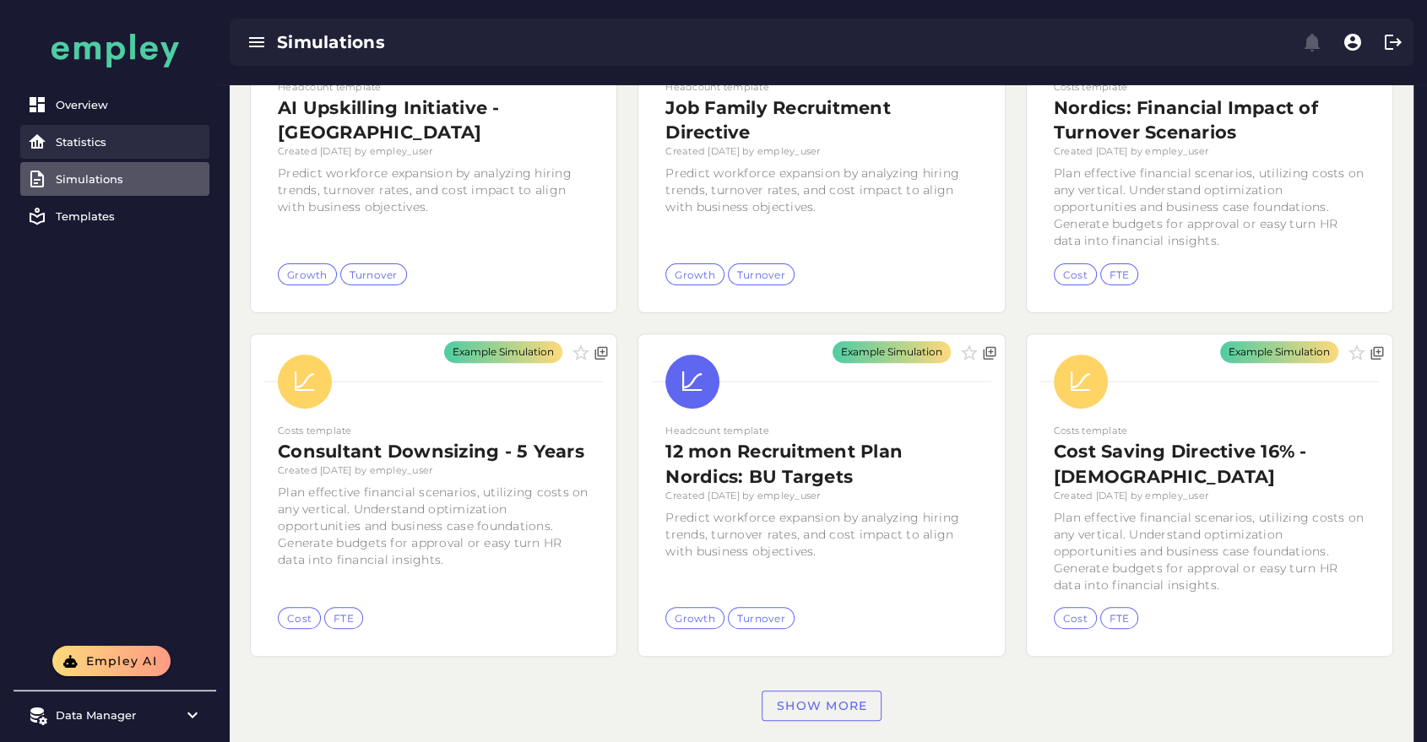
click at [100, 157] on link "Statistics" at bounding box center [114, 142] width 189 height 34
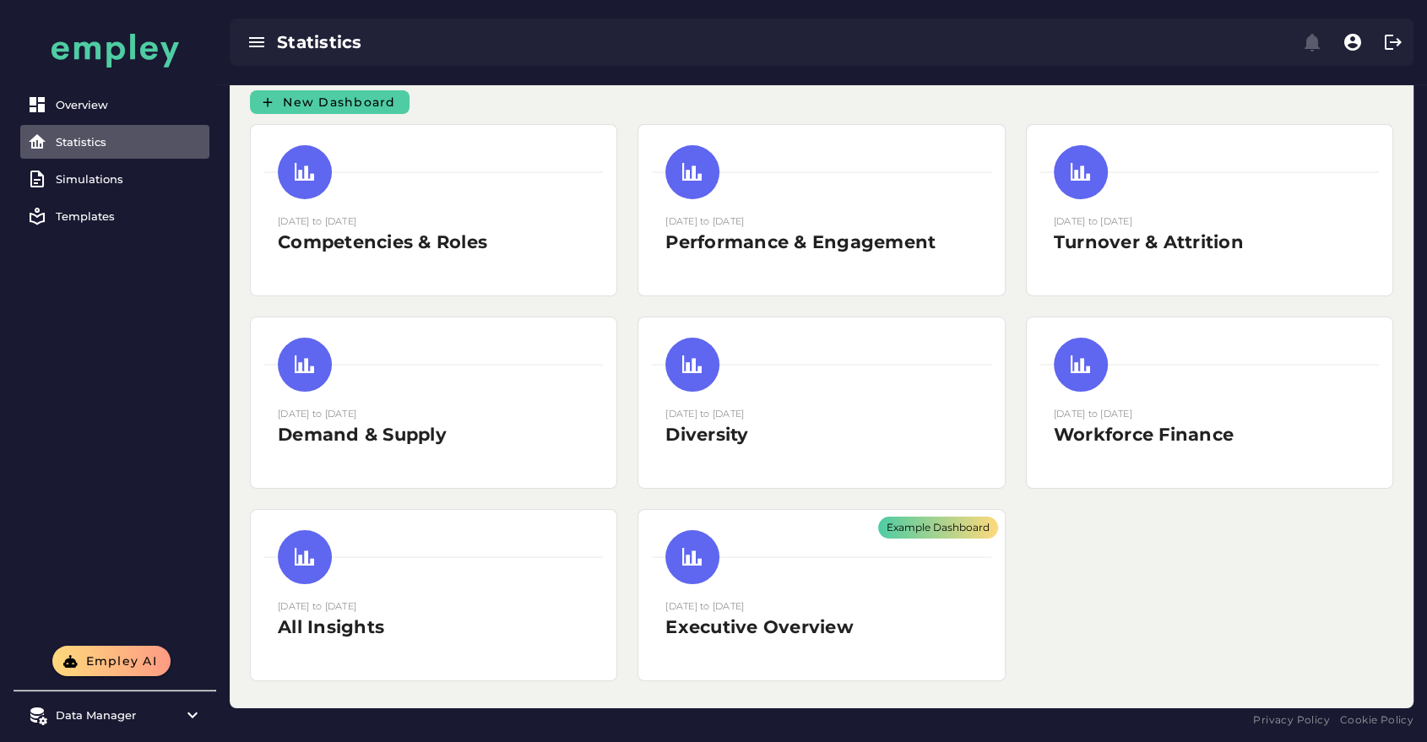
scroll to position [14, 0]
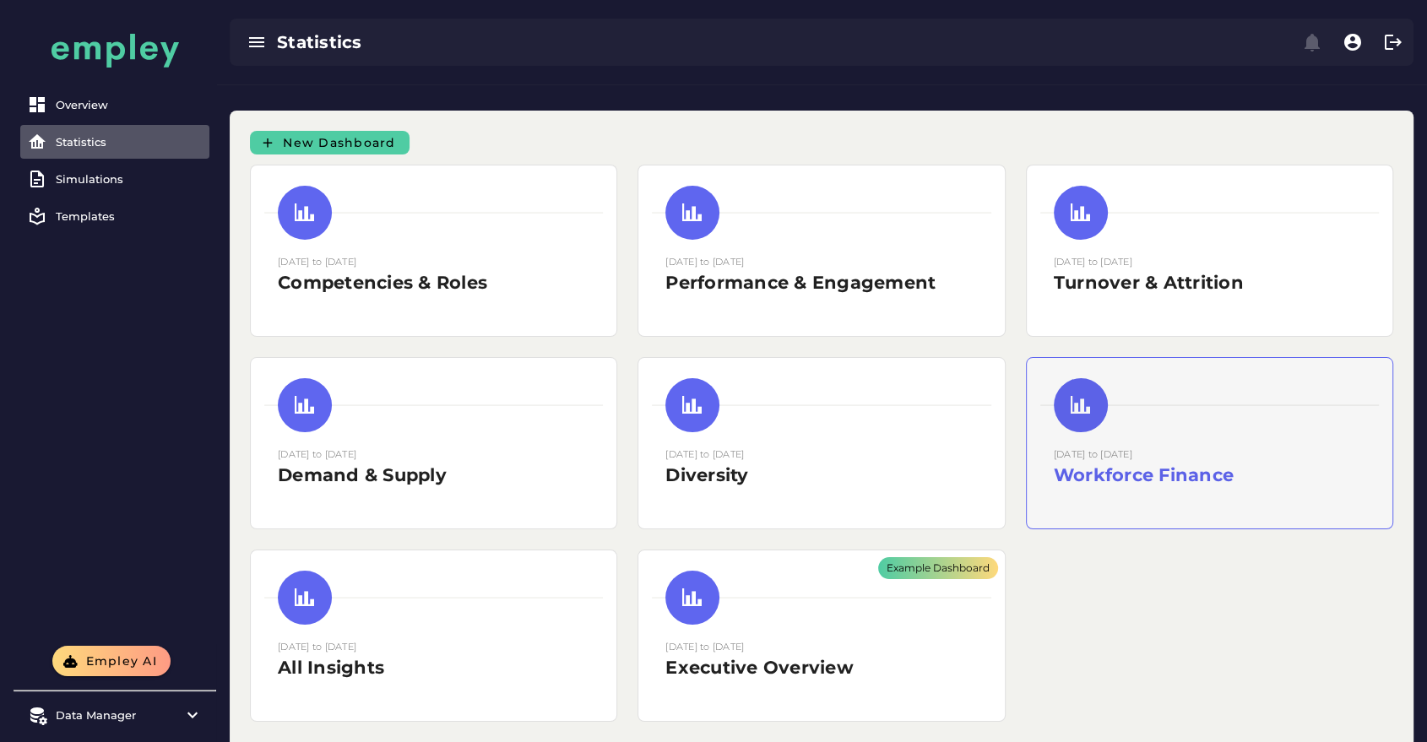
click at [1080, 390] on div at bounding box center [1081, 405] width 54 height 54
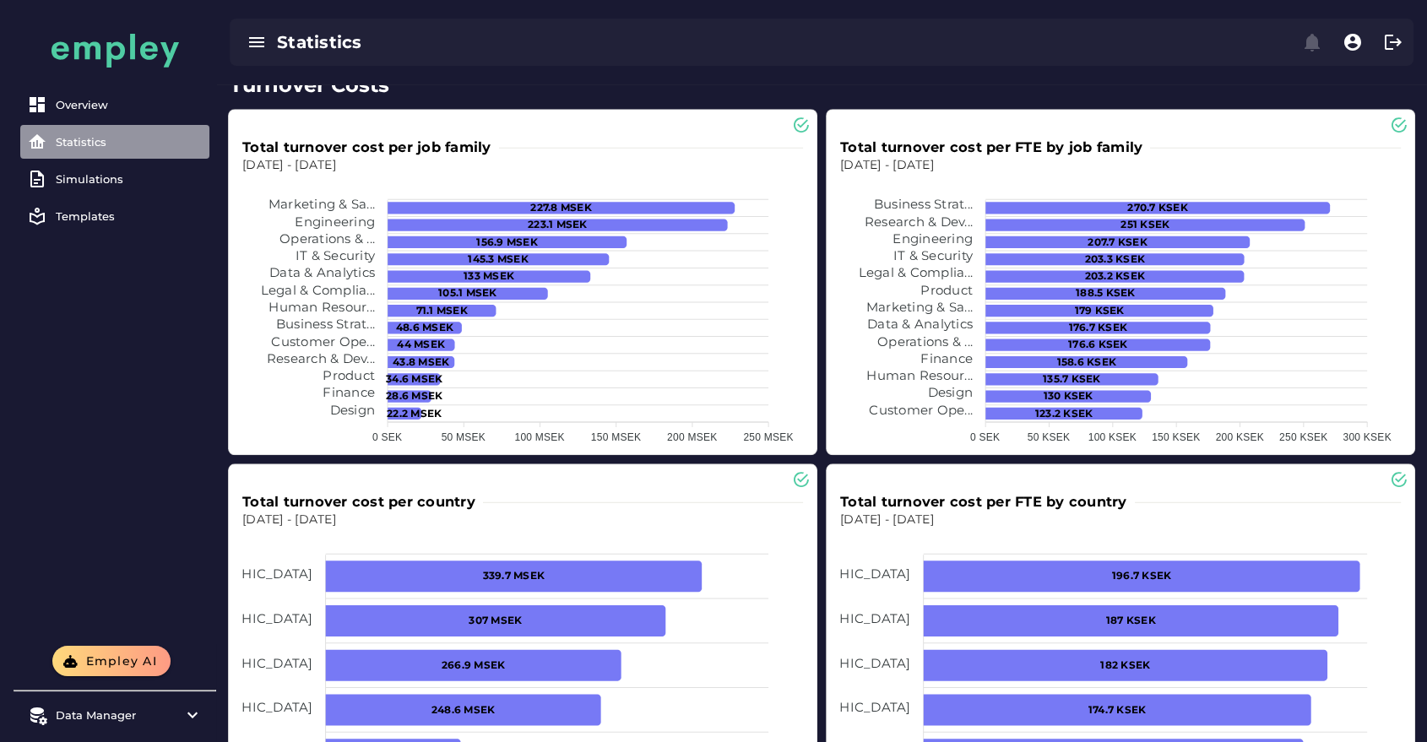
click at [103, 154] on link "Statistics" at bounding box center [114, 142] width 189 height 34
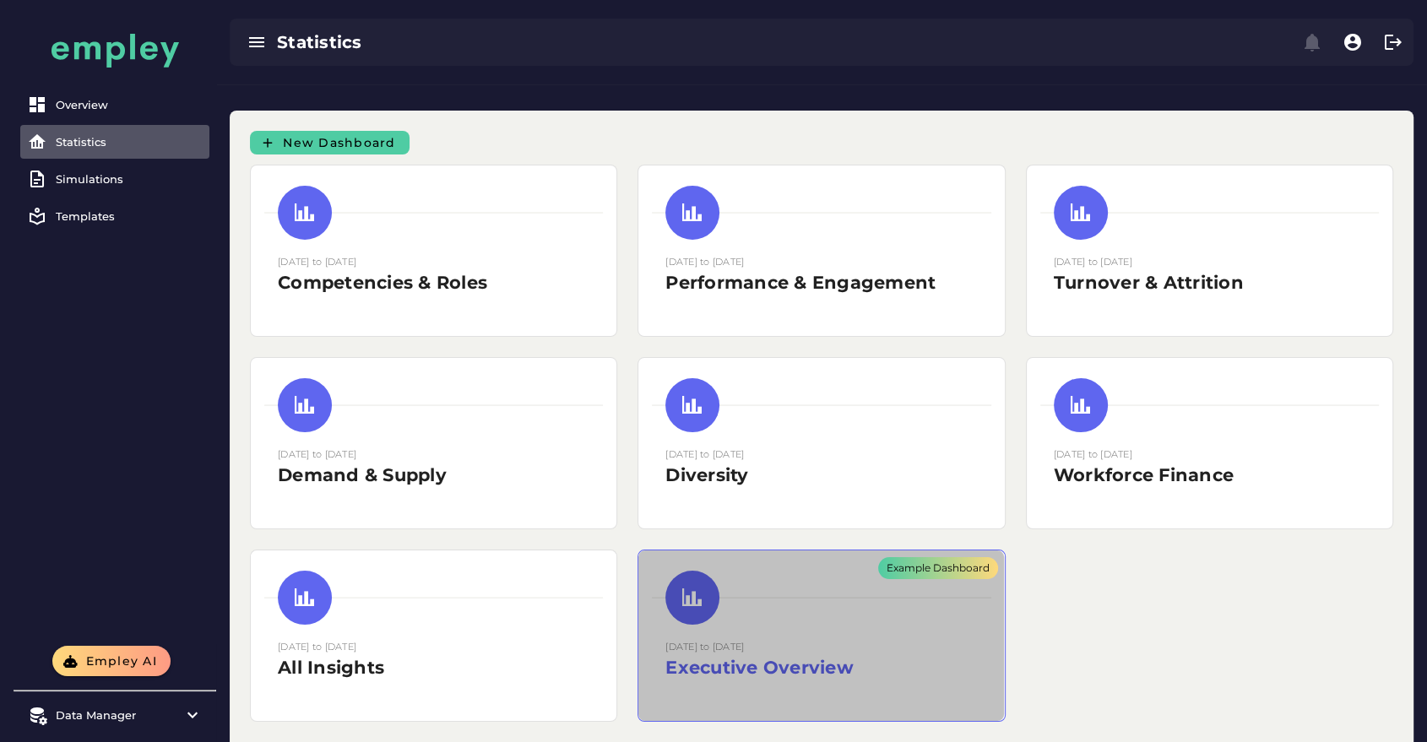
click at [851, 564] on div "Example Dashboard" at bounding box center [821, 636] width 366 height 171
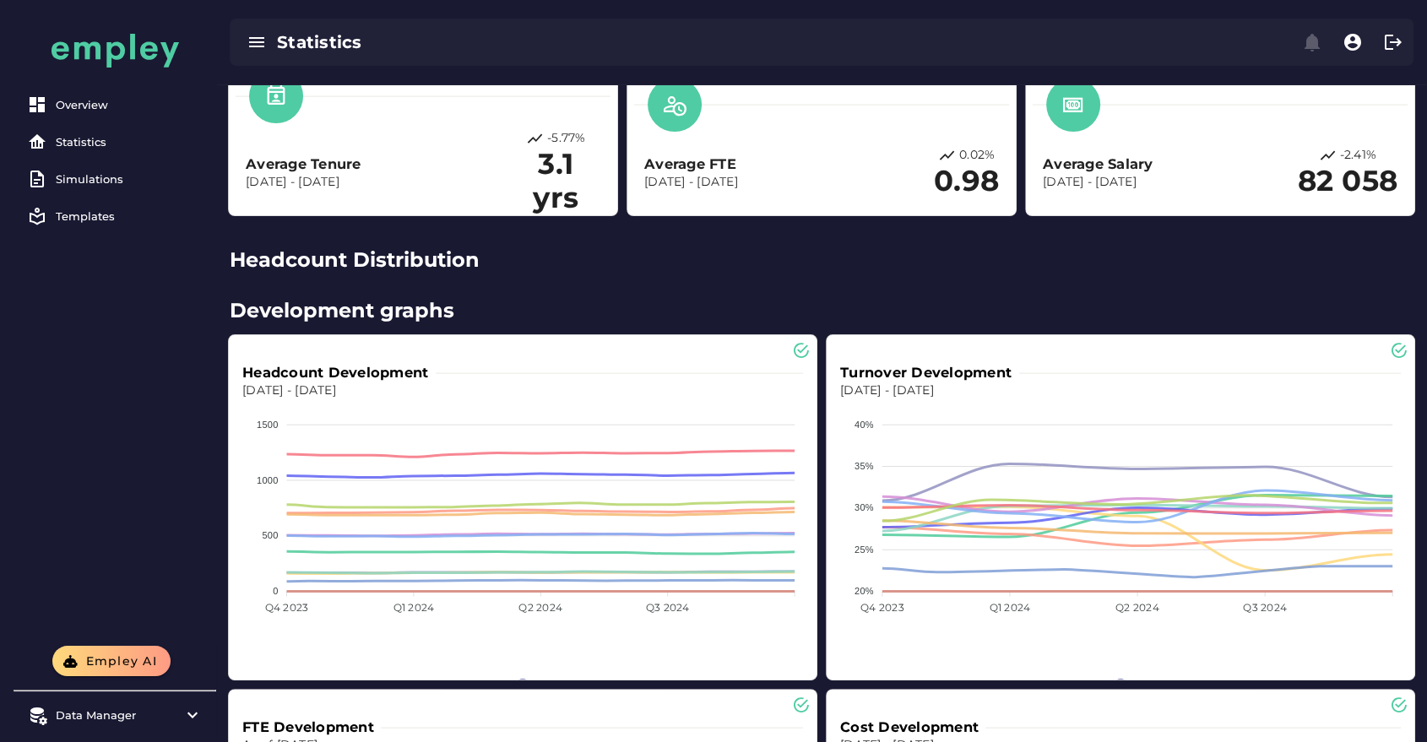
scroll to position [341, 0]
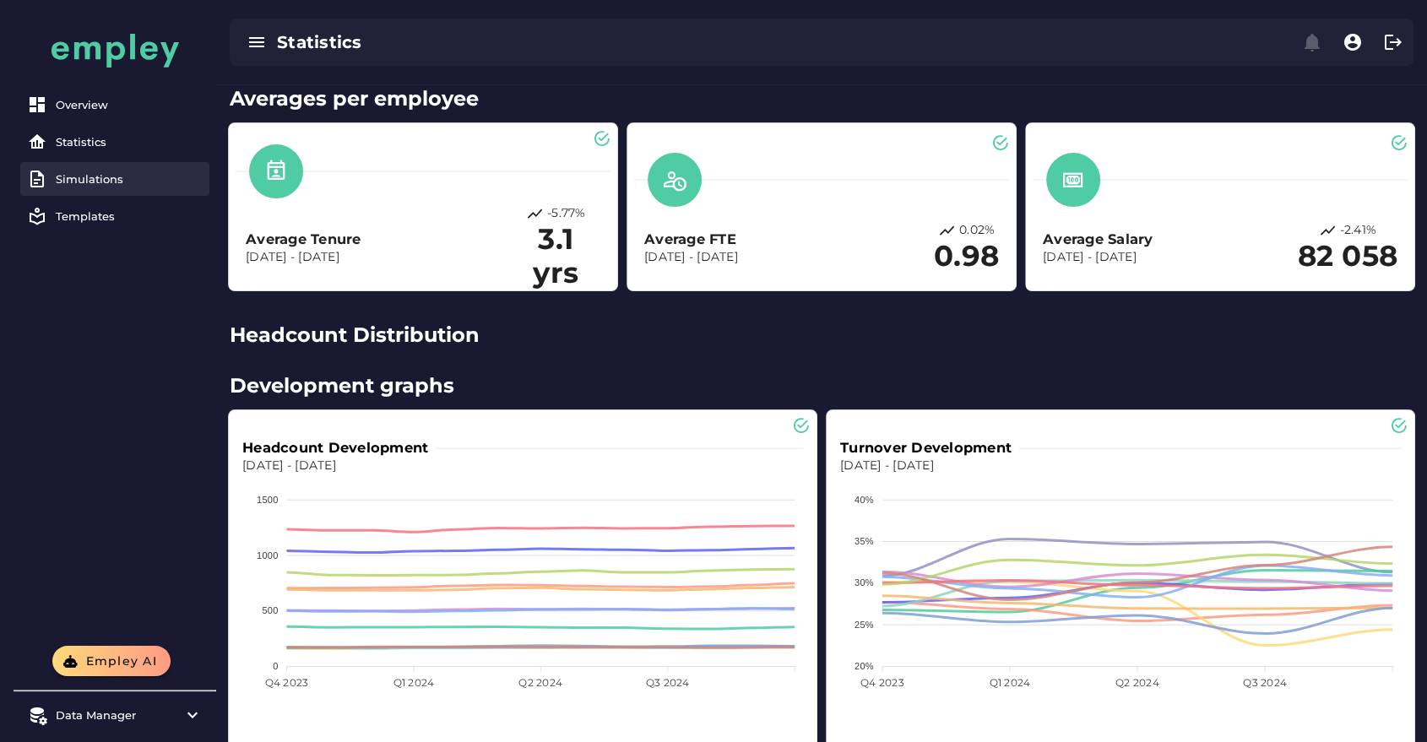
click at [124, 166] on link "Simulations" at bounding box center [114, 179] width 189 height 34
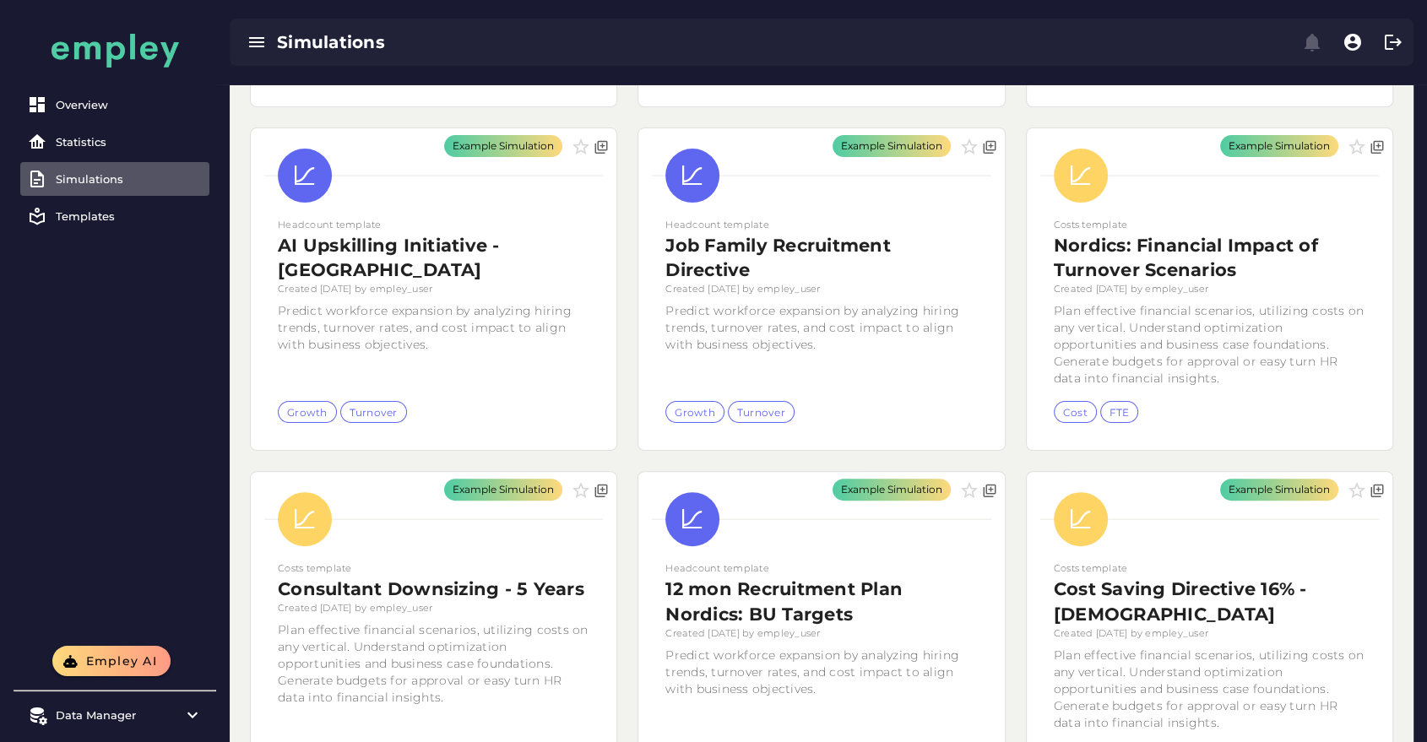
click at [120, 124] on div "Overview Statistics Simulations Templates" at bounding box center [115, 162] width 203 height 162
click at [117, 106] on div "Overview" at bounding box center [129, 105] width 147 height 14
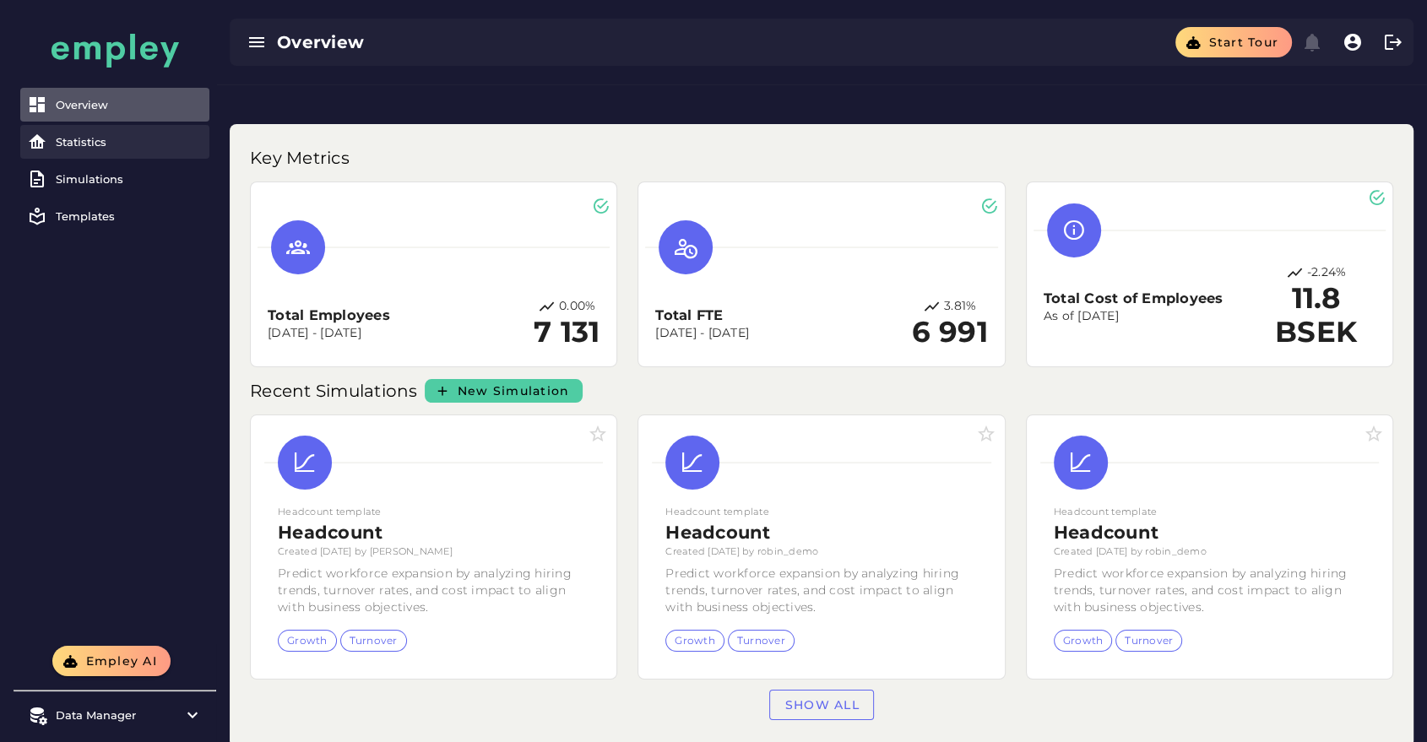
click at [117, 139] on div "Statistics" at bounding box center [129, 142] width 147 height 14
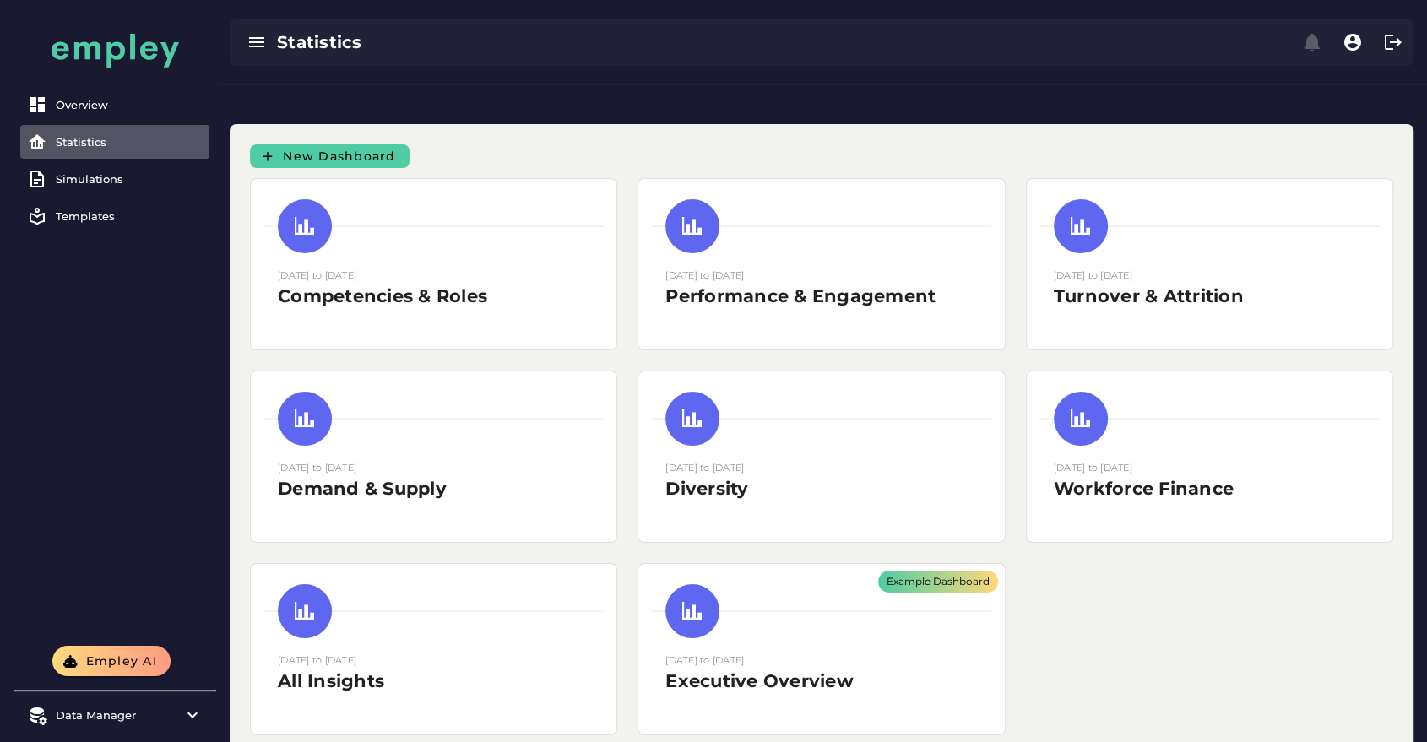
click at [166, 147] on div "Statistics" at bounding box center [129, 142] width 147 height 14
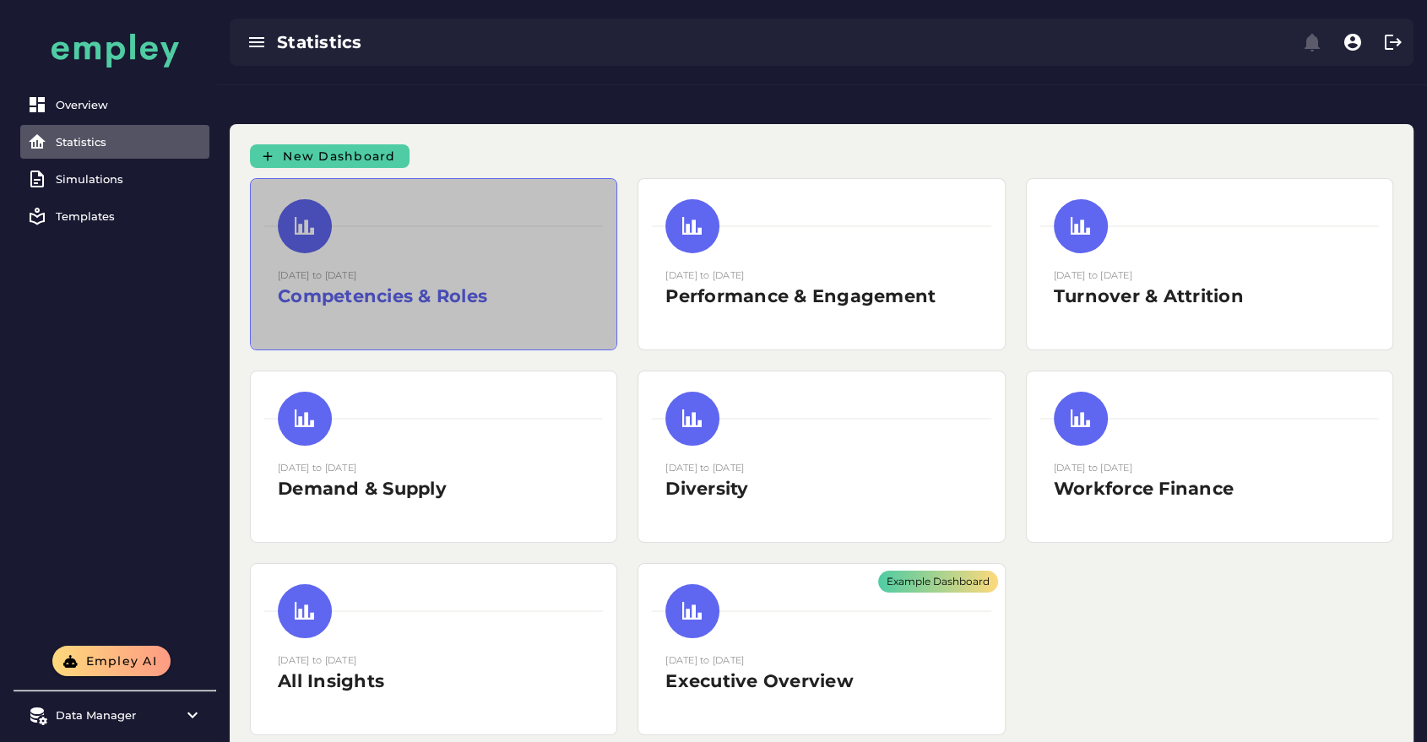
click at [356, 269] on small "[DATE] to [DATE]" at bounding box center [317, 275] width 79 height 12
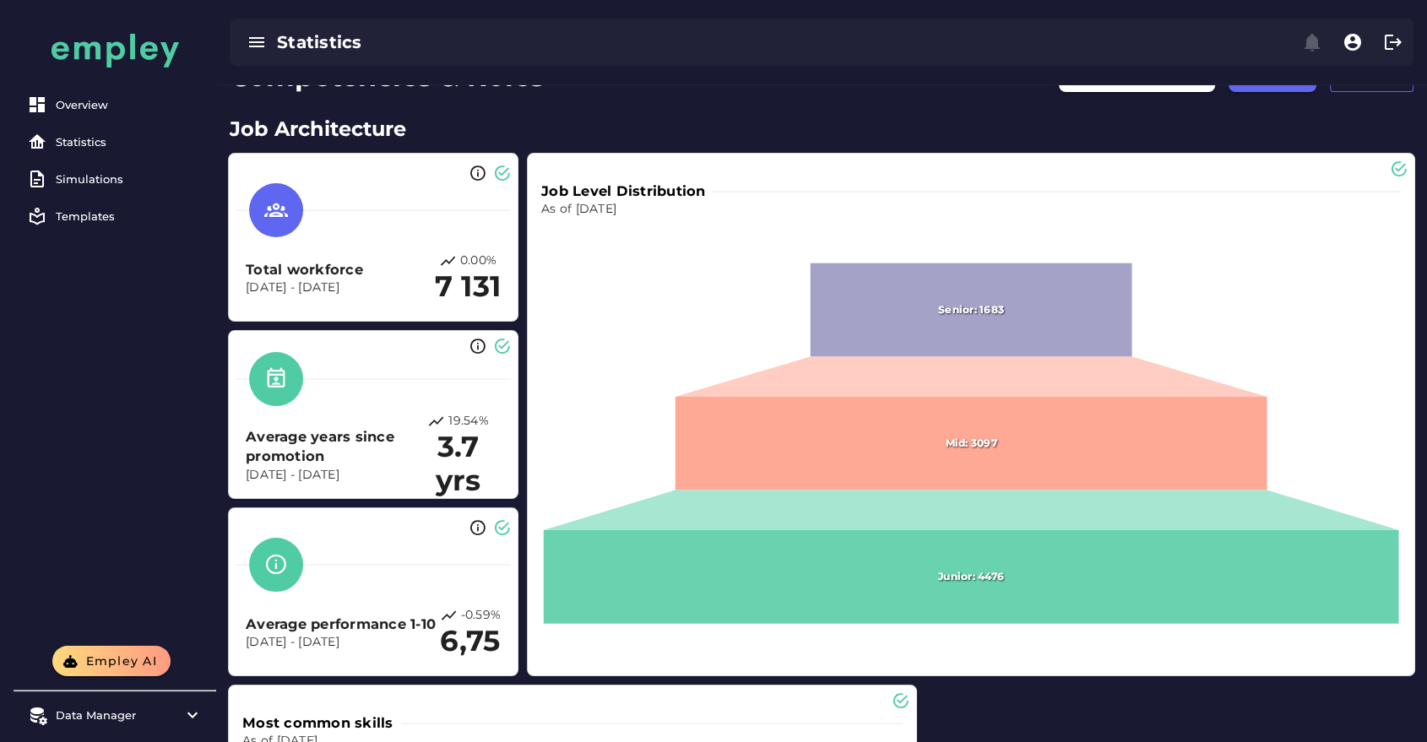
scroll to position [74, 0]
click at [122, 345] on div "Overview Statistics Simulations Templates" at bounding box center [115, 323] width 203 height 646
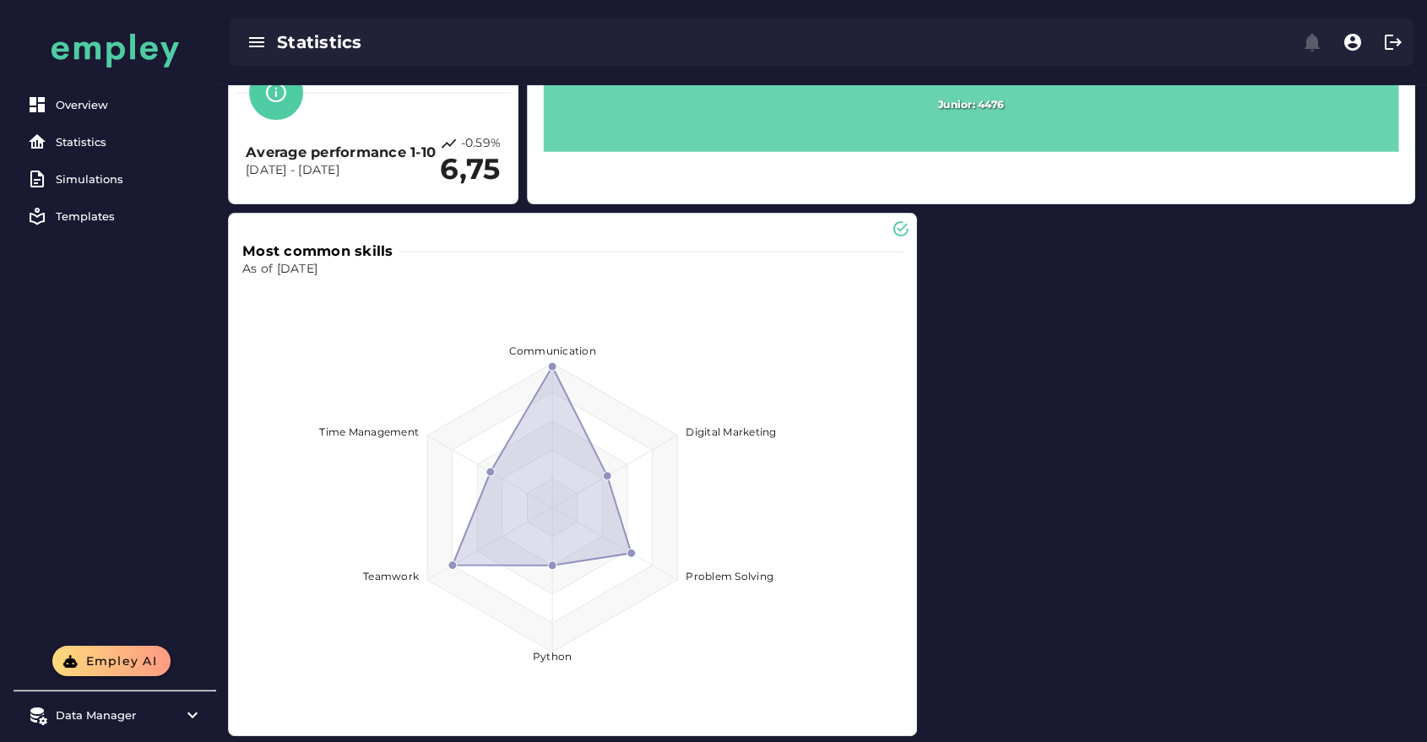
scroll to position [0, 0]
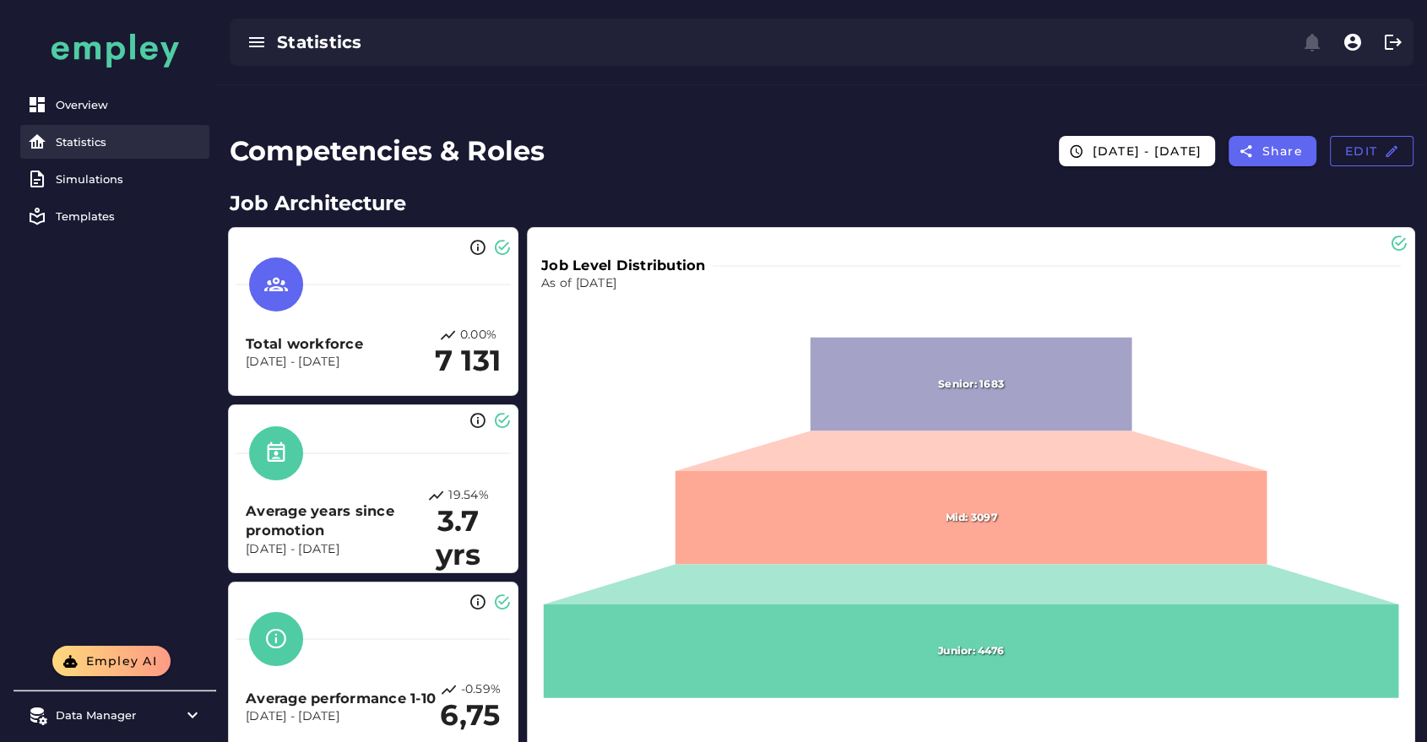
click at [95, 144] on div "Statistics" at bounding box center [129, 142] width 147 height 14
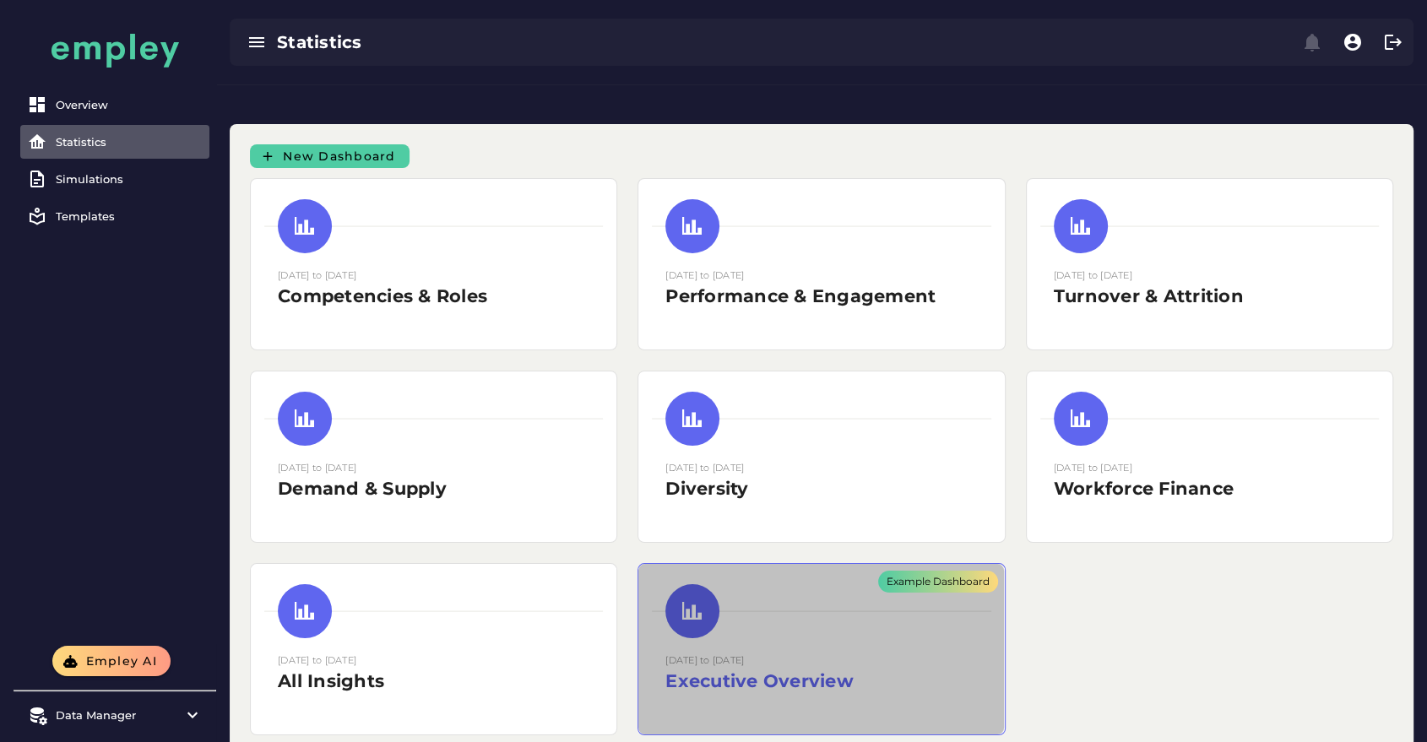
click at [790, 576] on div "Example Dashboard" at bounding box center [821, 649] width 366 height 171
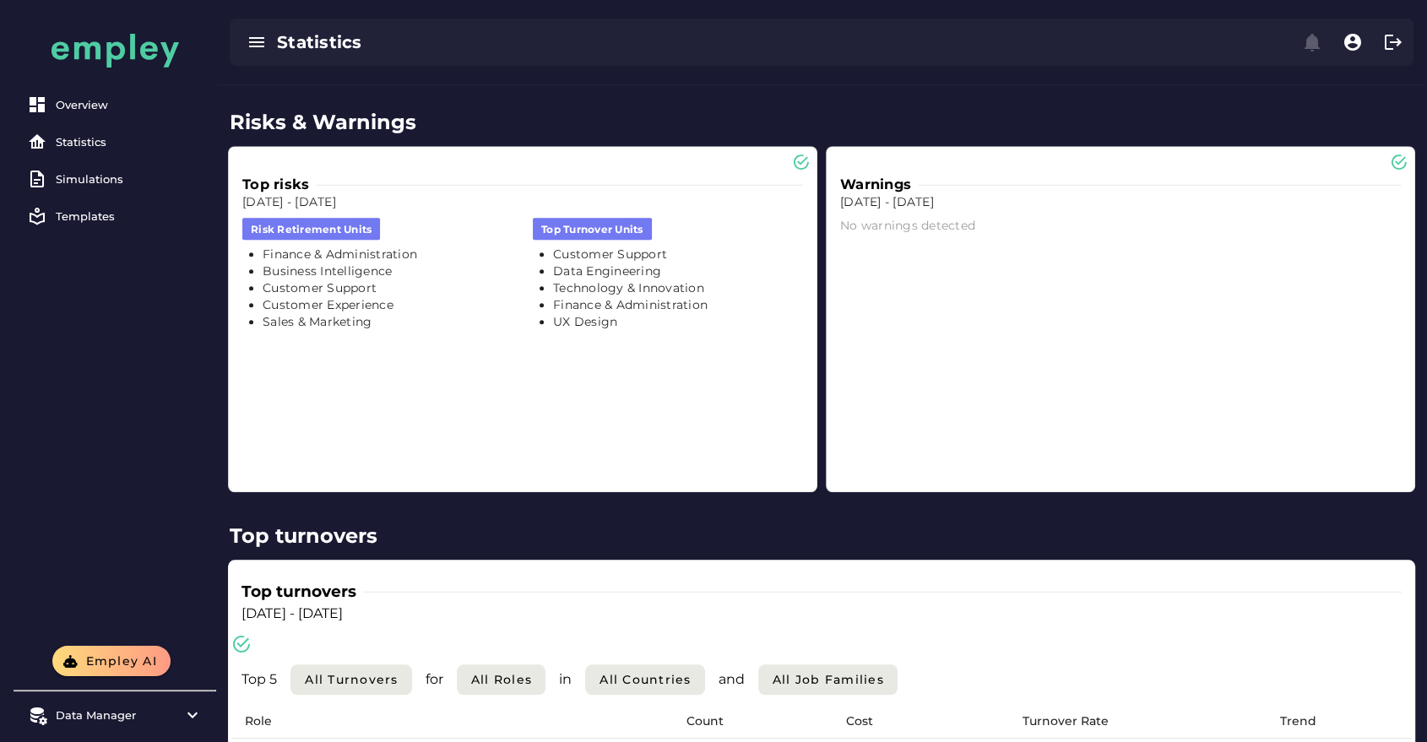
scroll to position [1779, 0]
